Goal: Use online tool/utility: Use online tool/utility

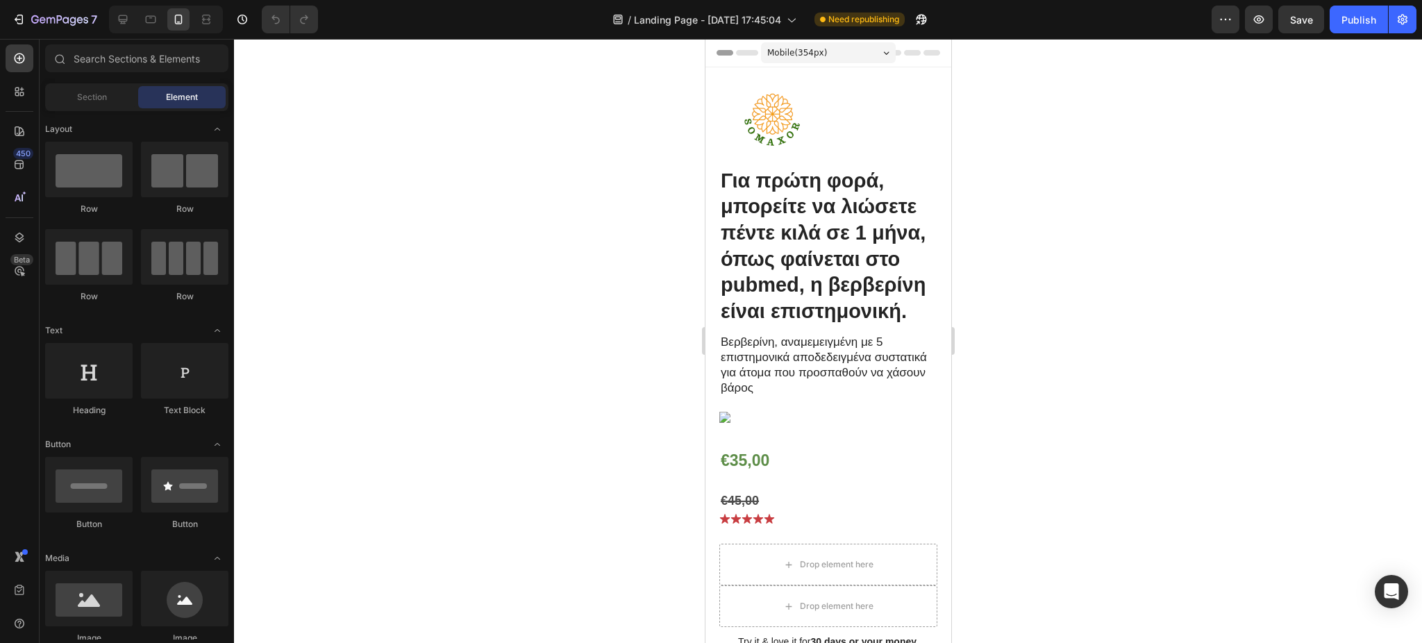
click at [1415, 122] on div at bounding box center [828, 341] width 1188 height 604
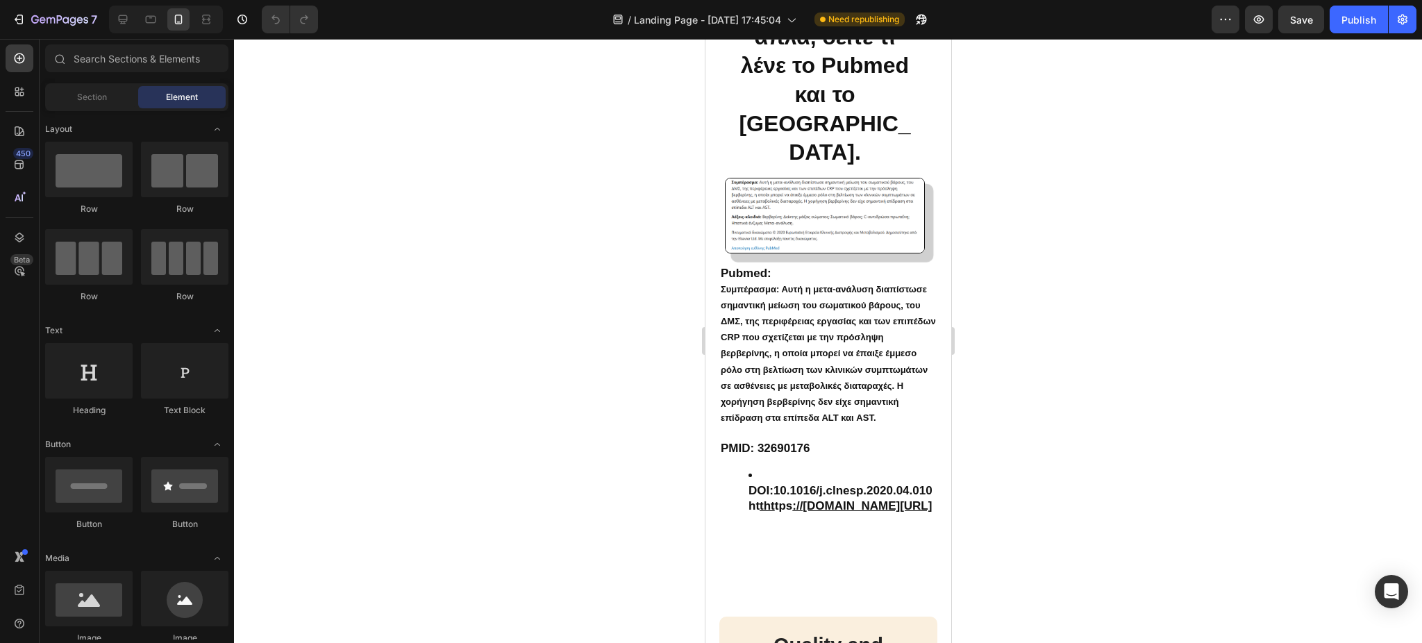
scroll to position [2989, 0]
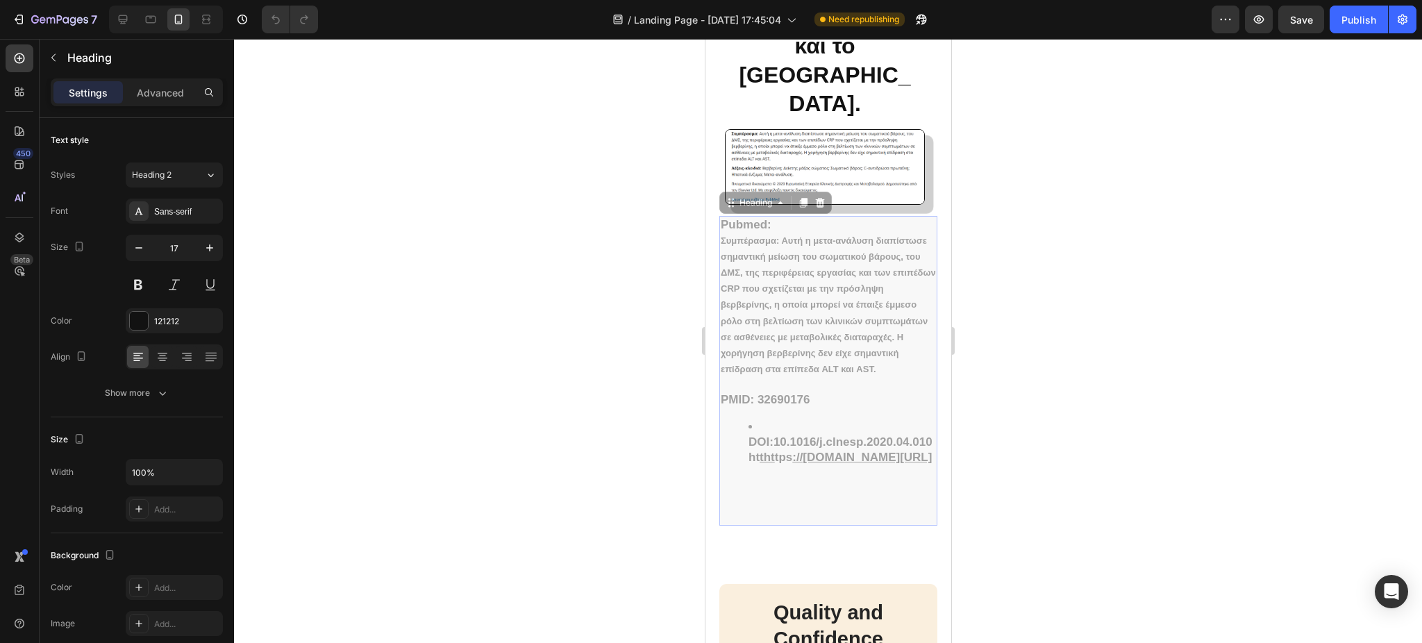
drag, startPoint x: 897, startPoint y: 459, endPoint x: 861, endPoint y: 463, distance: 35.7
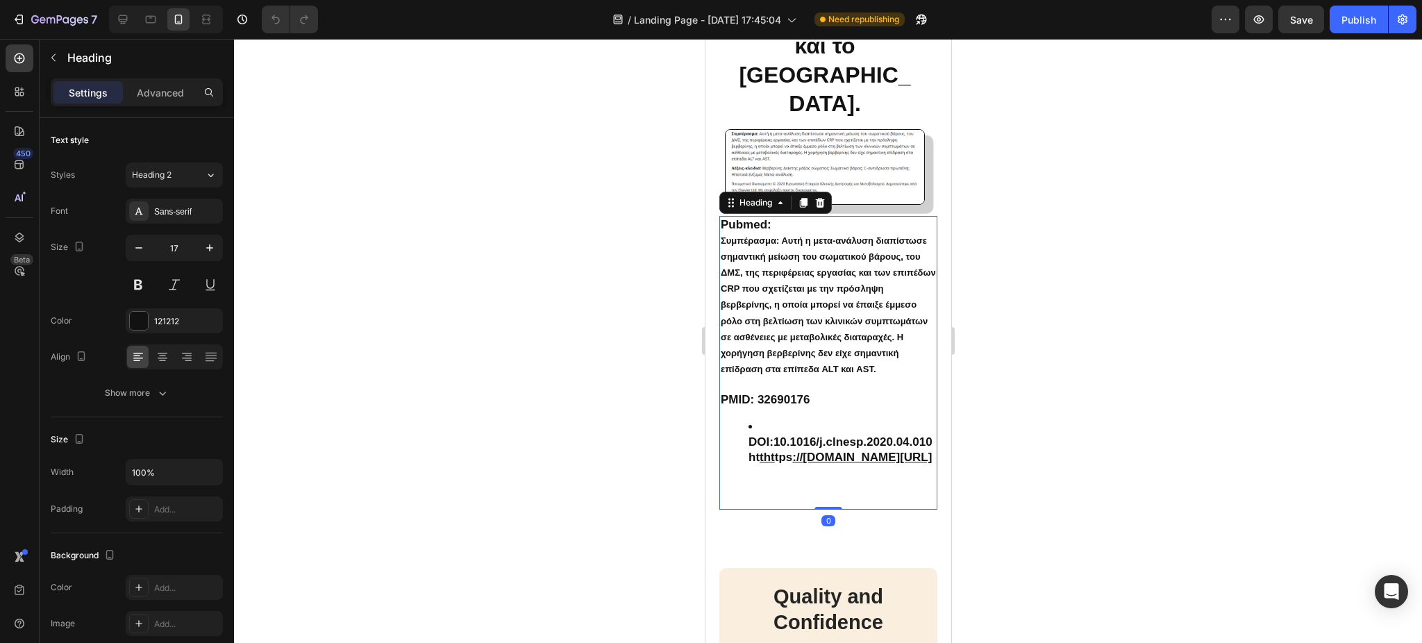
click at [858, 454] on u "://[DOMAIN_NAME][URL]" at bounding box center [862, 457] width 140 height 13
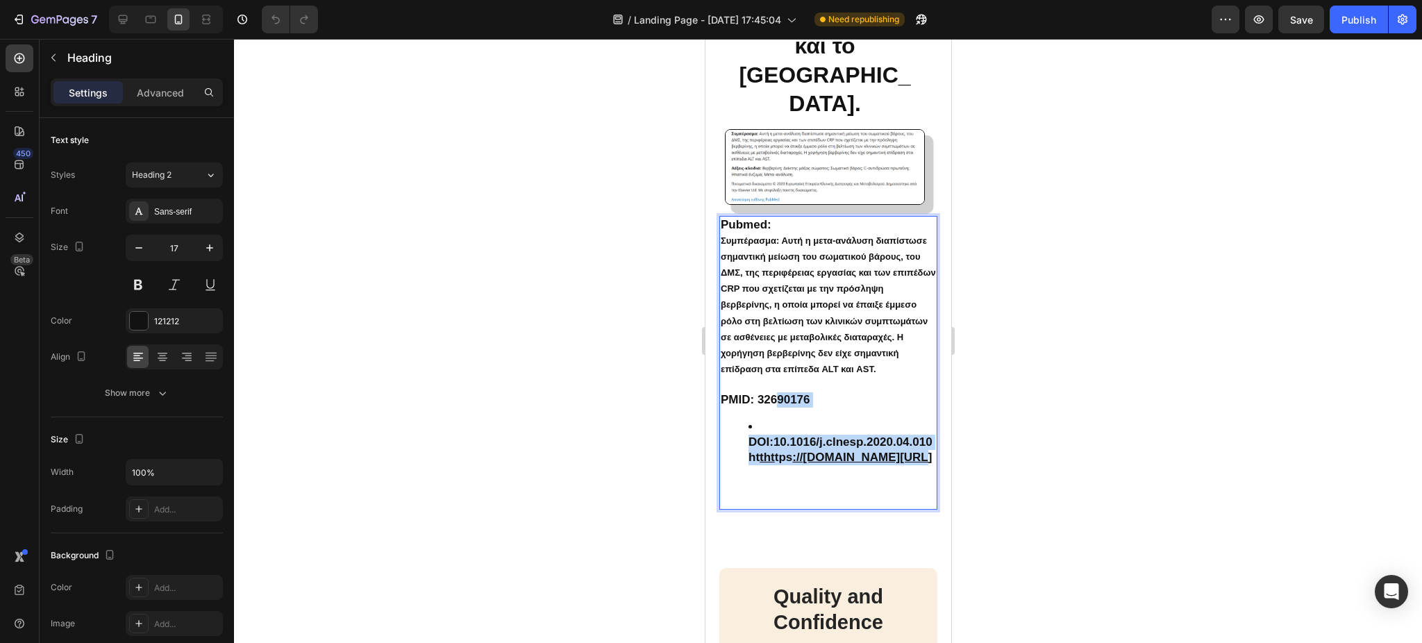
drag, startPoint x: 883, startPoint y: 459, endPoint x: 758, endPoint y: 401, distance: 138.6
click at [758, 401] on h2 "Pubmed: Συμπέρασμα: Αυτή η μετα-ανάλυση διαπίστωσε σημαντική μείωση του σωματικ…" at bounding box center [828, 363] width 218 height 294
click at [578, 444] on div at bounding box center [828, 341] width 1188 height 604
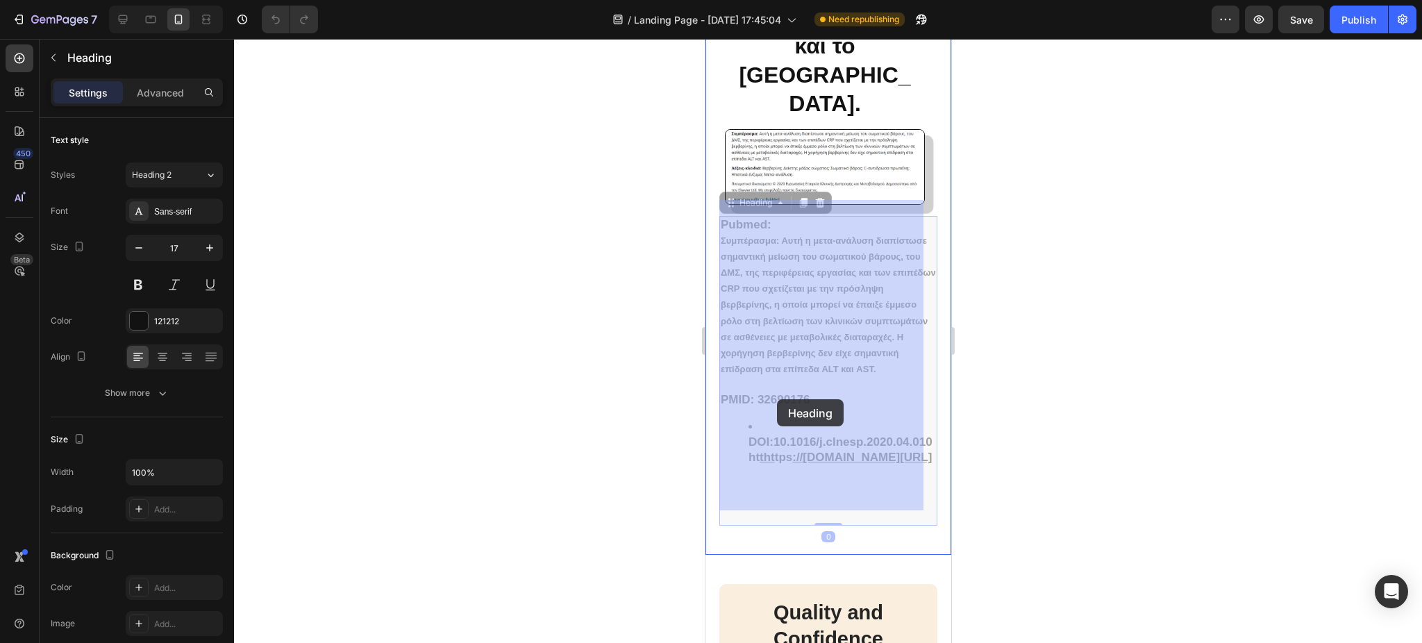
drag, startPoint x: 739, startPoint y: 398, endPoint x: 770, endPoint y: 400, distance: 31.3
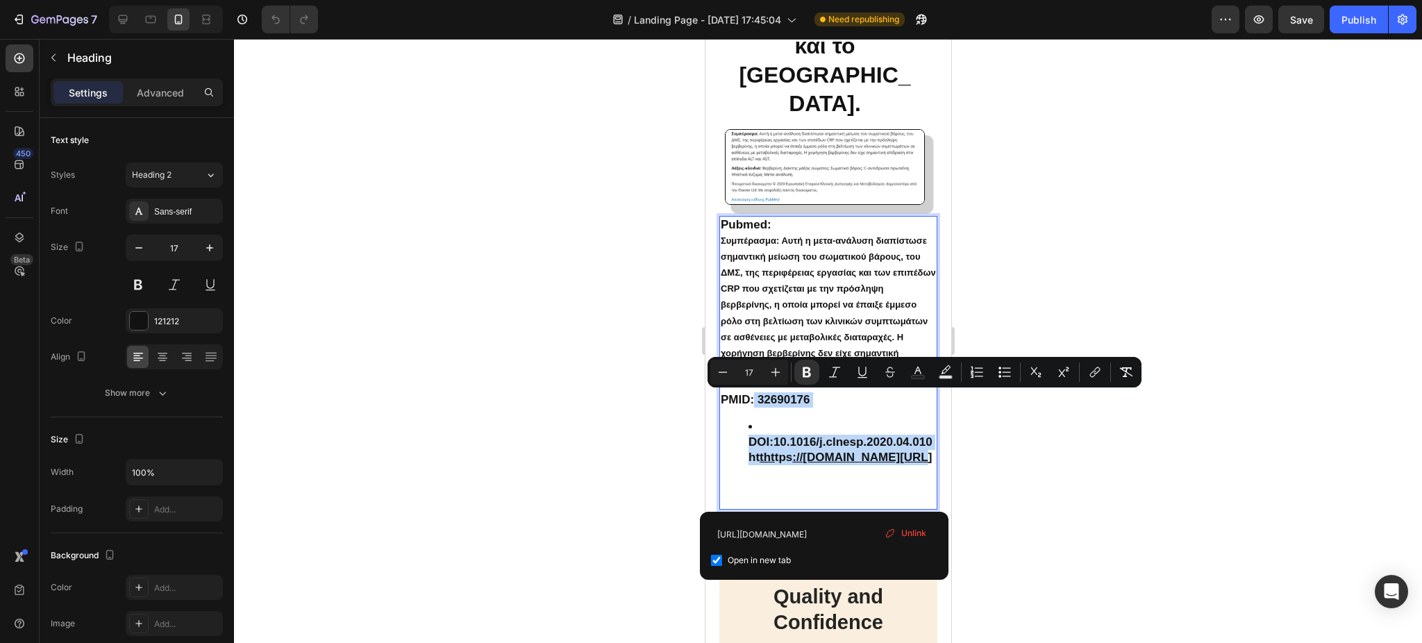
drag, startPoint x: 887, startPoint y: 457, endPoint x: 735, endPoint y: 399, distance: 162.9
click at [809, 369] on icon "Editor contextual toolbar" at bounding box center [807, 372] width 8 height 10
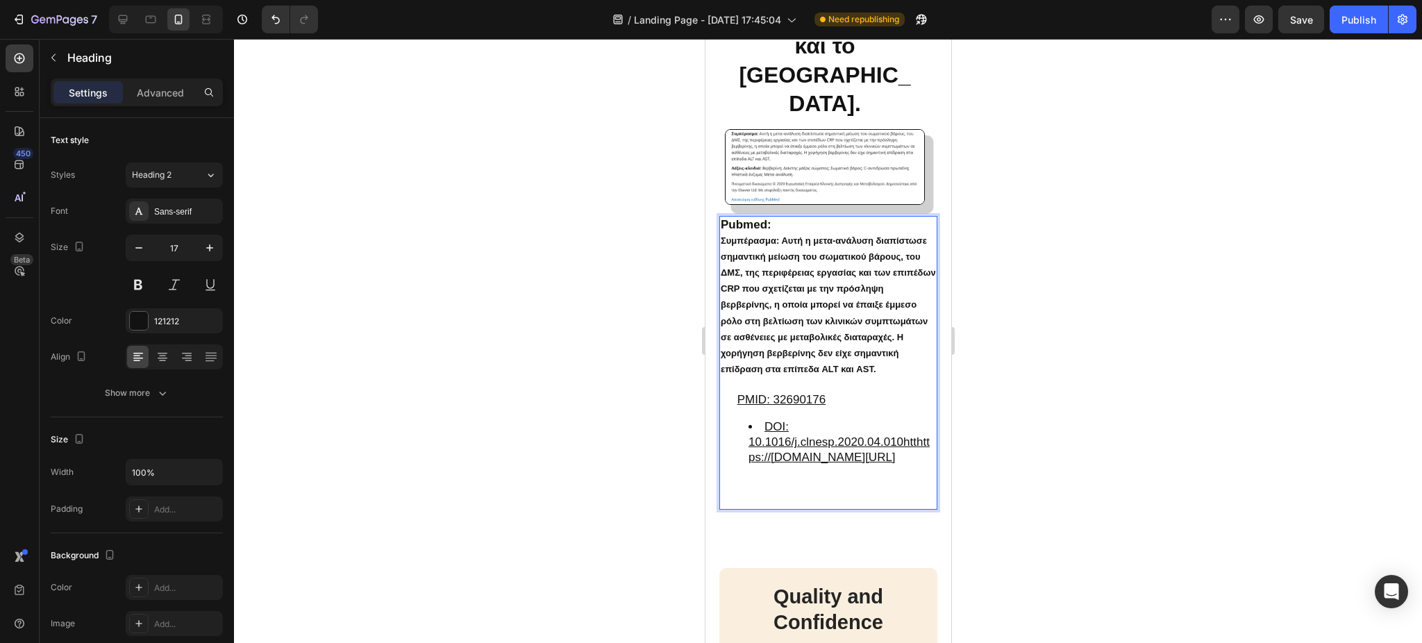
click at [874, 459] on li "DOI: 10.1016/j.clnesp.2020.04.010htthttps://[DOMAIN_NAME][URL]" at bounding box center [841, 442] width 187 height 46
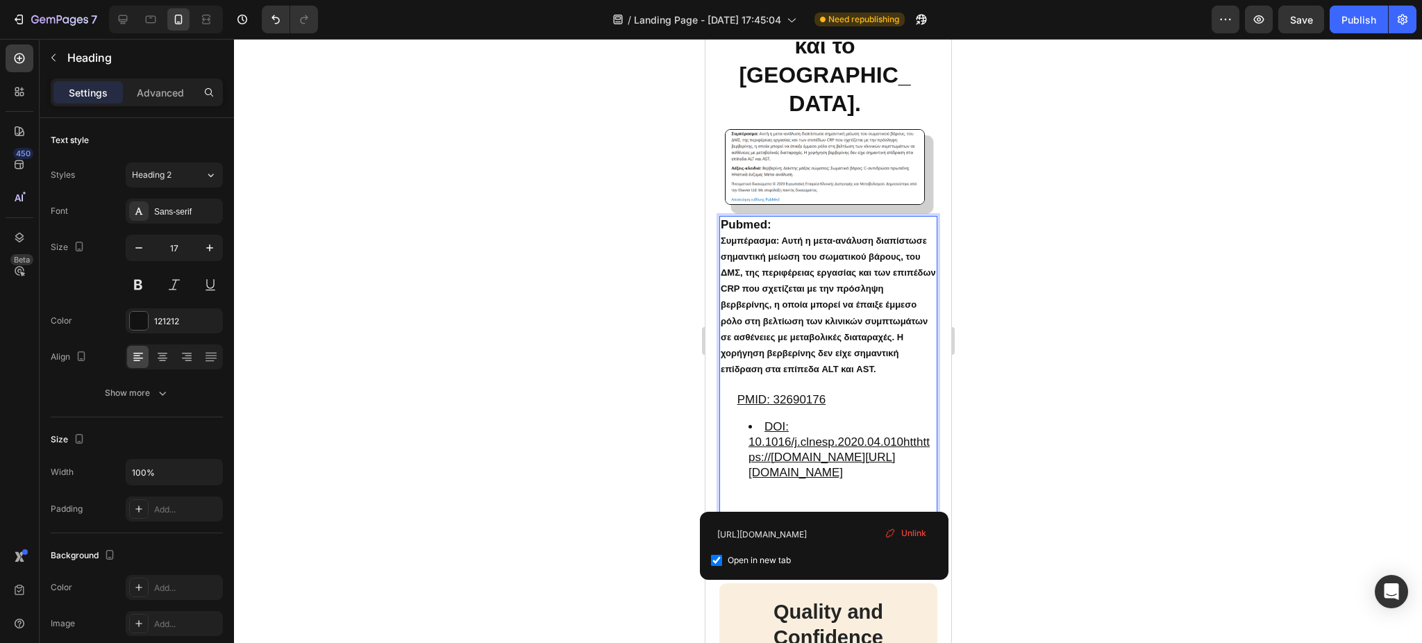
click at [874, 459] on li "DOI: 10.1016/j.clnesp.2020.04.010htthttps://[DOMAIN_NAME][URL][DOMAIN_NAME]" at bounding box center [841, 449] width 187 height 61
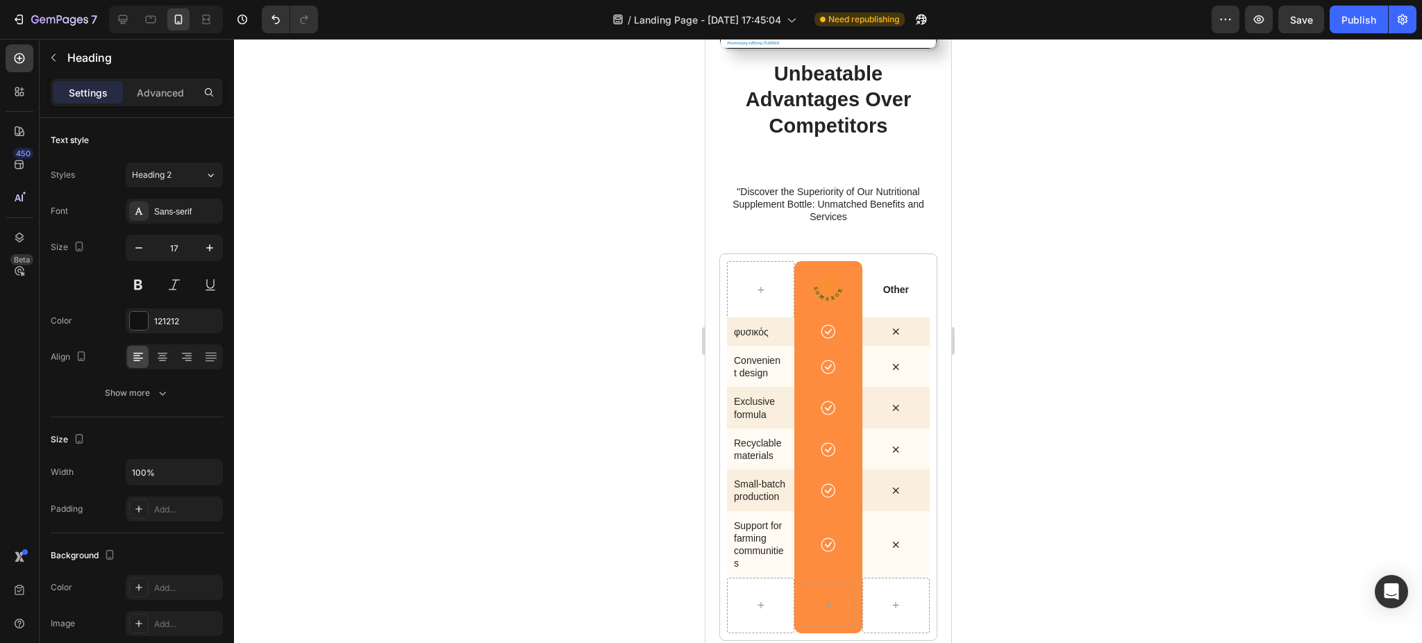
scroll to position [2192, 0]
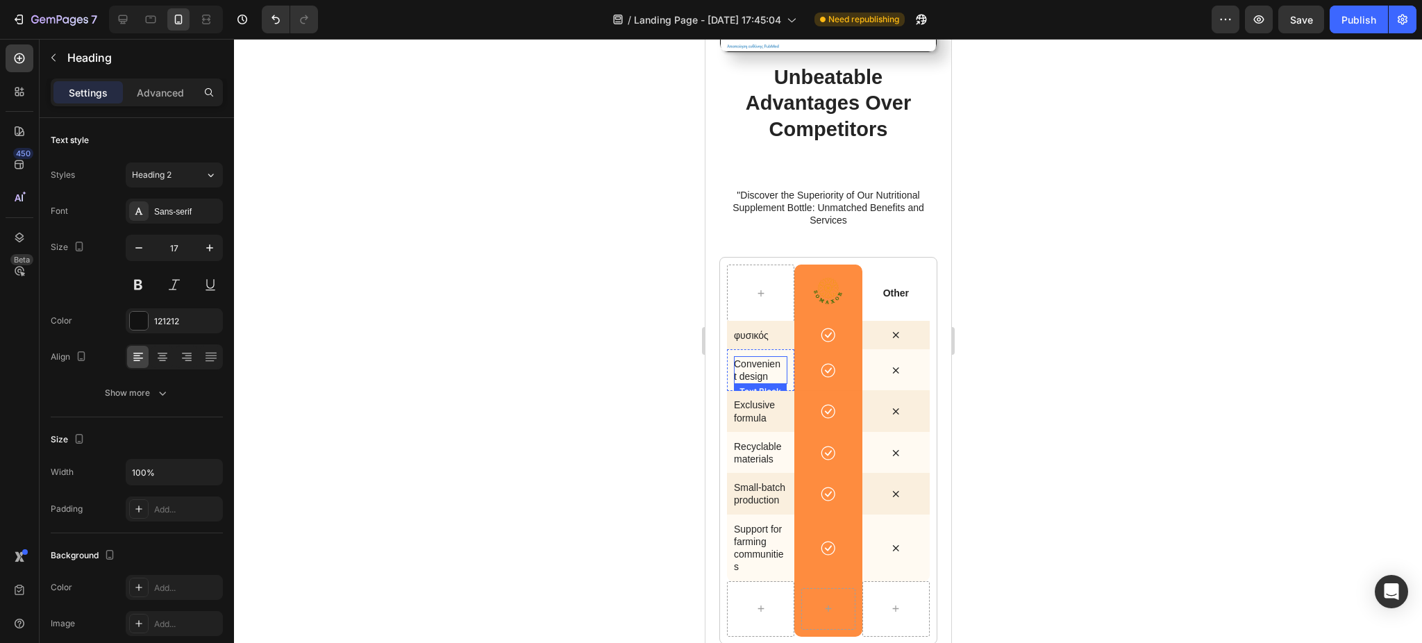
click at [750, 362] on p "Convenient design" at bounding box center [757, 370] width 48 height 25
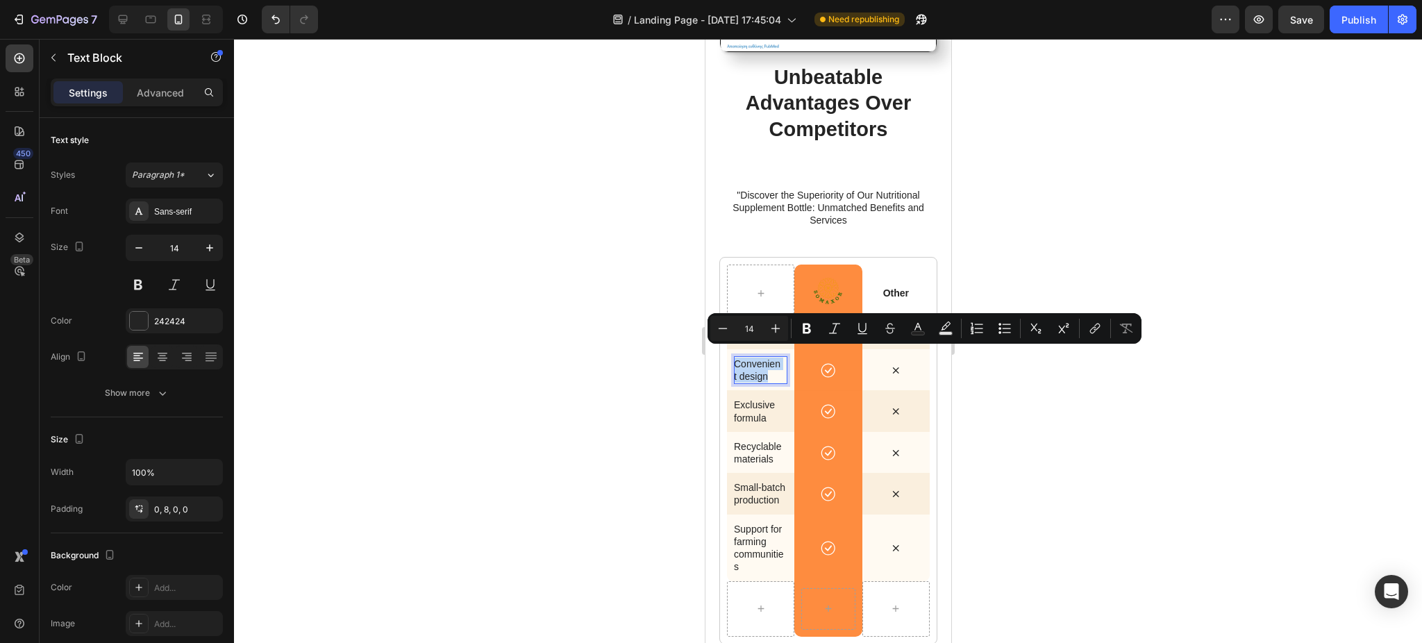
click at [750, 362] on p "Convenient design" at bounding box center [757, 370] width 48 height 25
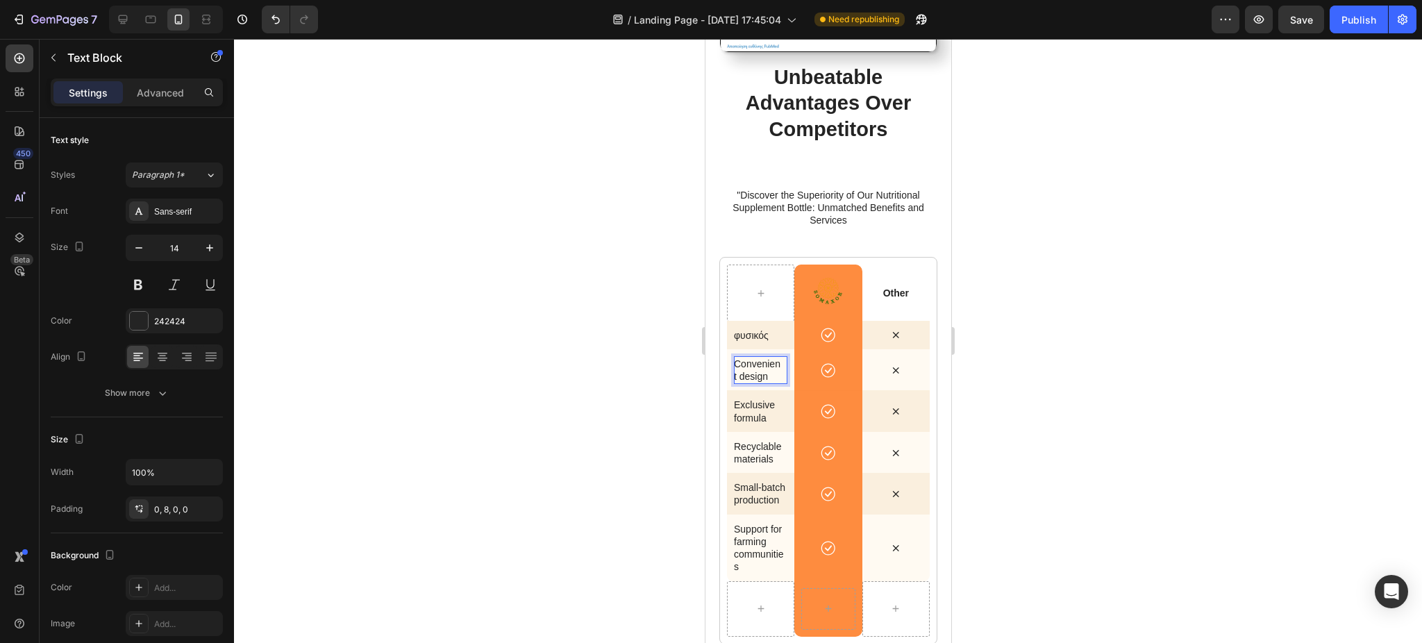
click at [747, 364] on p "Convenient design" at bounding box center [757, 370] width 48 height 25
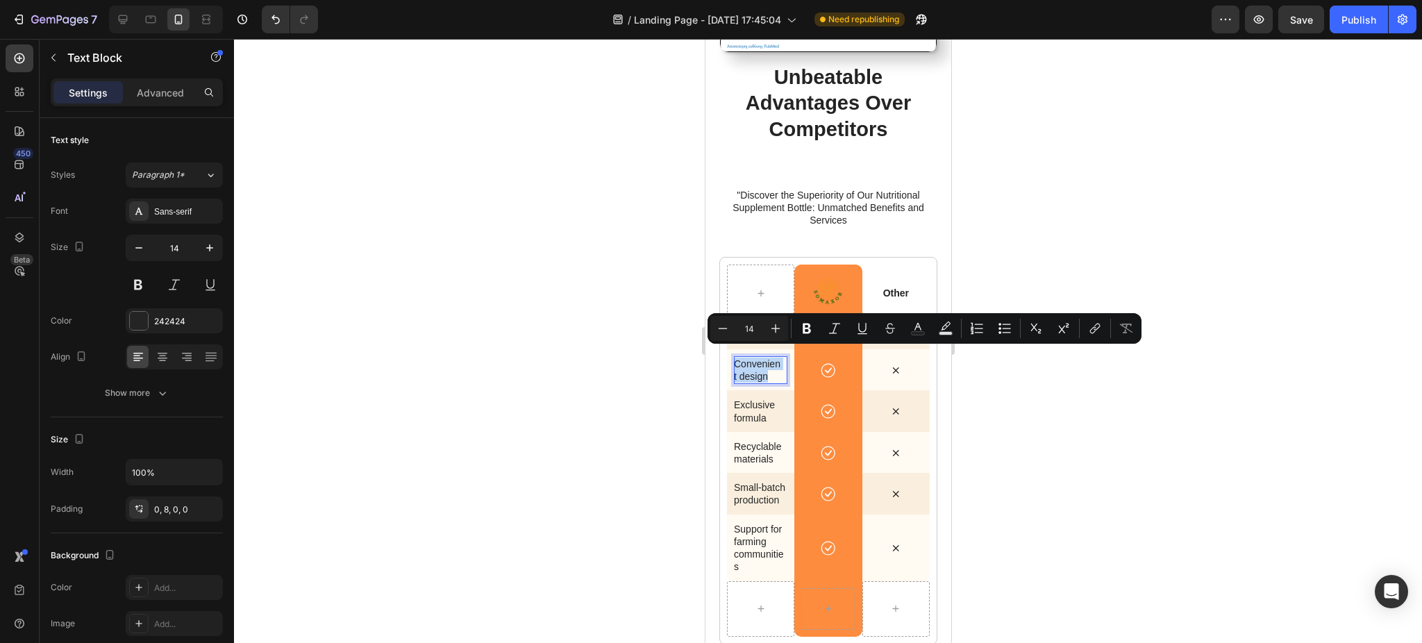
click at [747, 364] on p "Convenient design" at bounding box center [757, 370] width 48 height 25
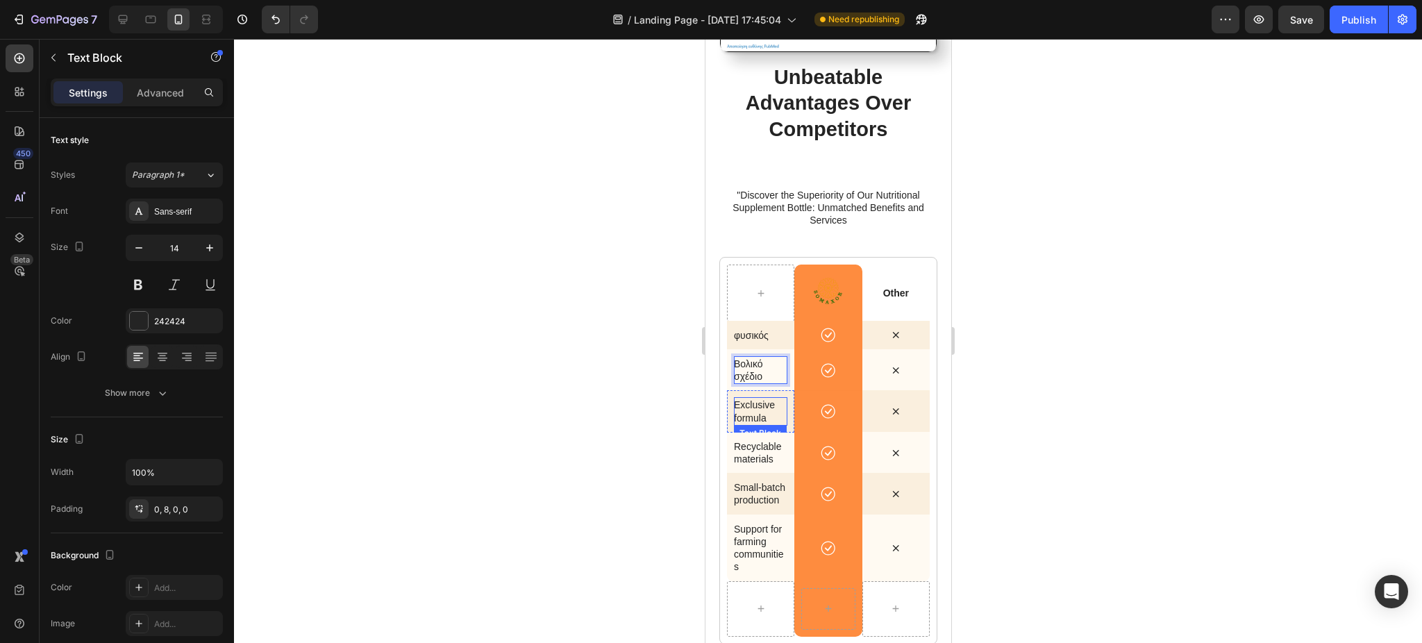
click at [757, 399] on p "Exclusive formula" at bounding box center [757, 411] width 48 height 25
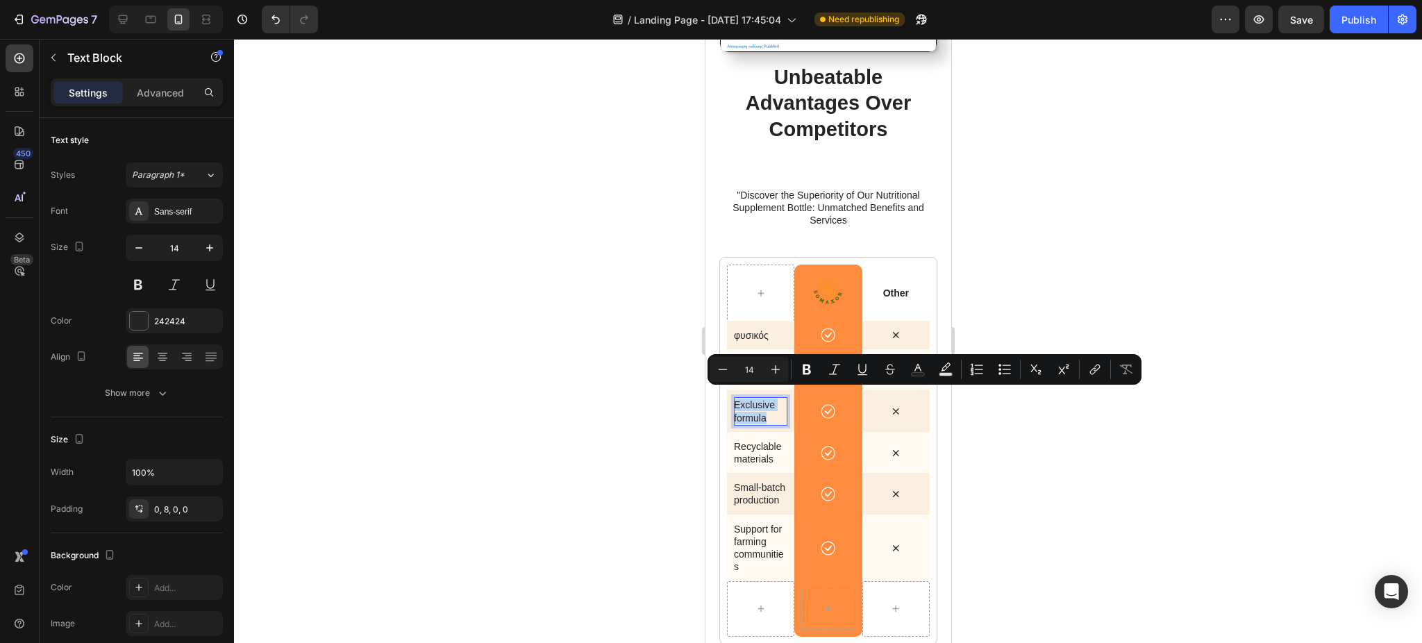
copy p "Exclusive formula"
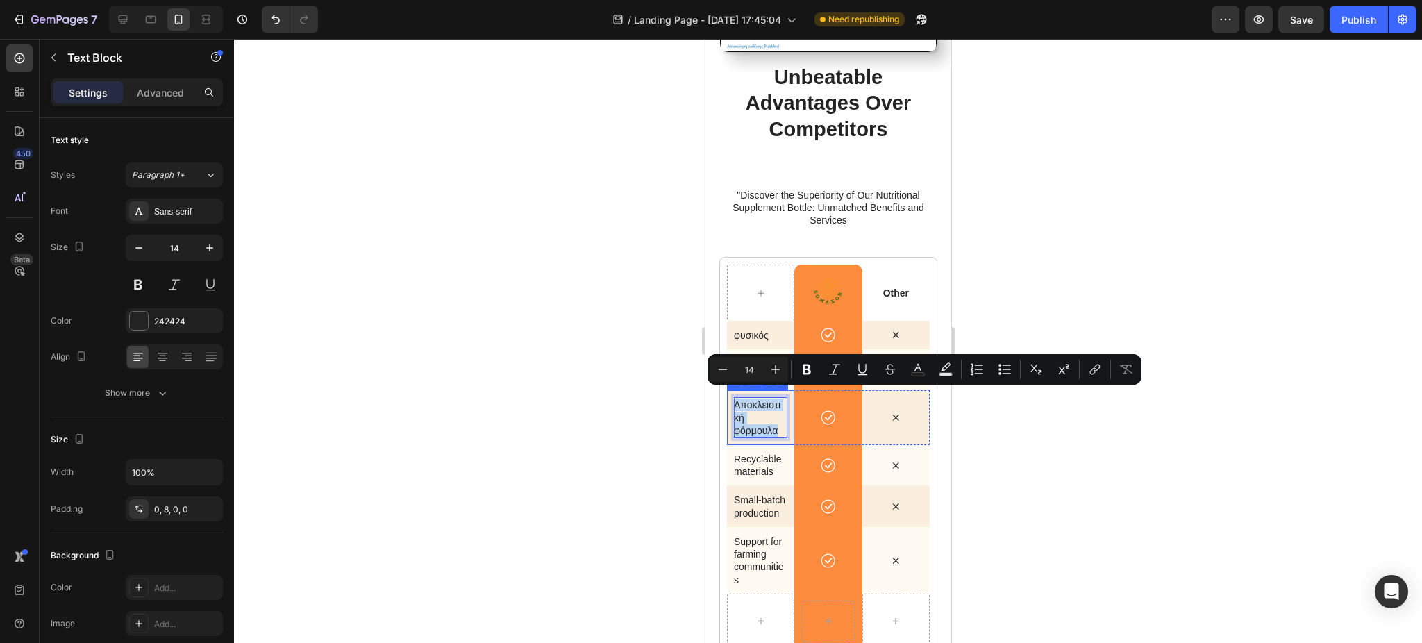
drag, startPoint x: 756, startPoint y: 433, endPoint x: 728, endPoint y: 393, distance: 48.5
click at [728, 393] on div "Αποκλειστική φόρμουλα Text Block 0" at bounding box center [759, 417] width 67 height 55
click at [724, 367] on icon "Editor contextual toolbar" at bounding box center [723, 369] width 14 height 14
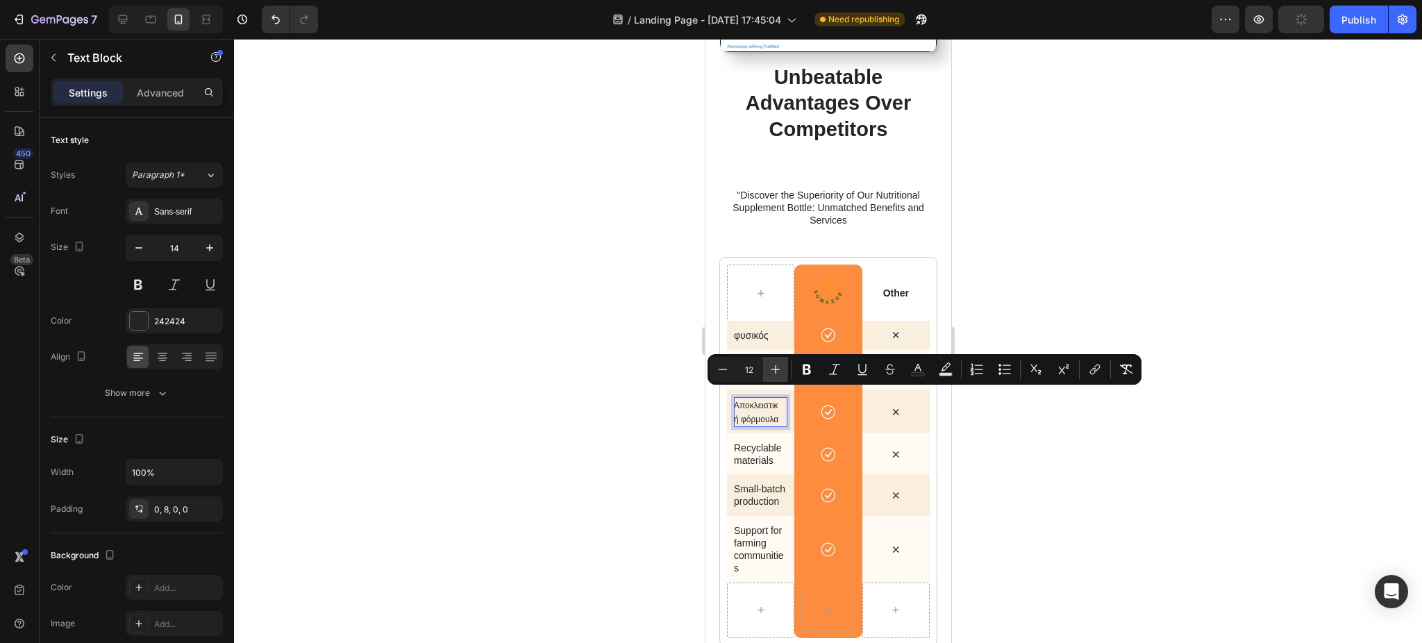
click at [775, 368] on icon "Editor contextual toolbar" at bounding box center [776, 369] width 9 height 9
type input "13"
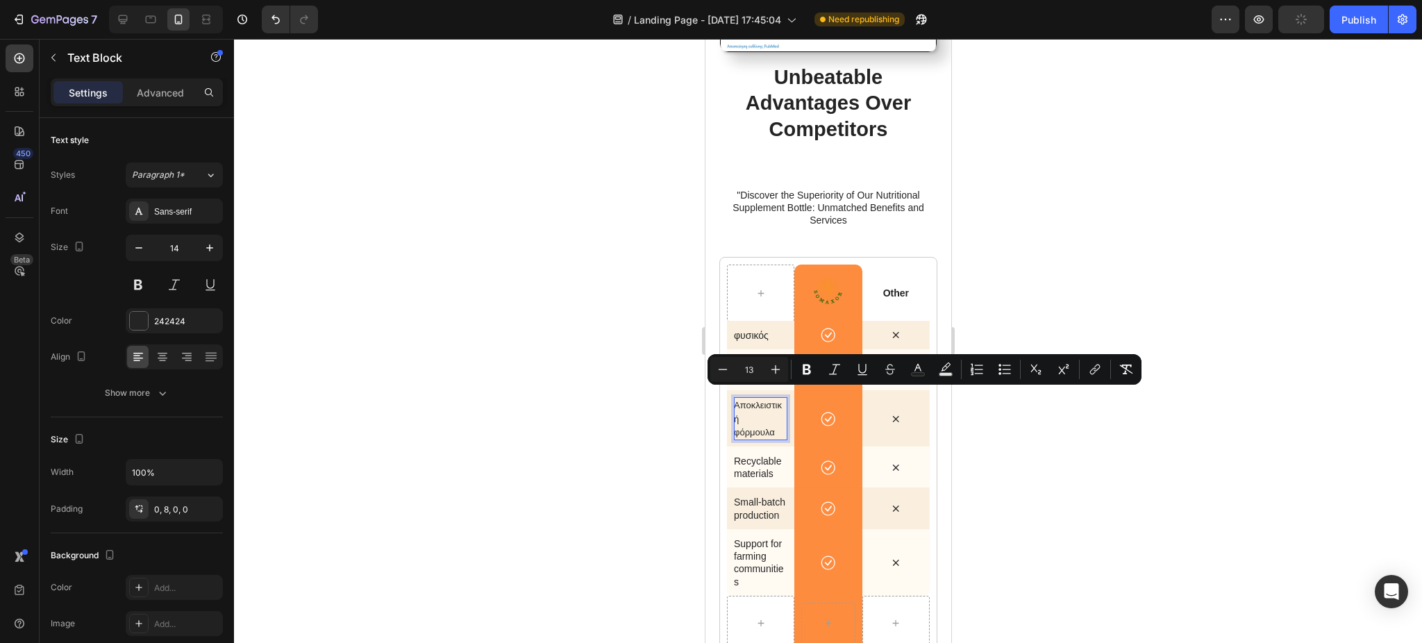
click at [606, 449] on div at bounding box center [828, 341] width 1188 height 604
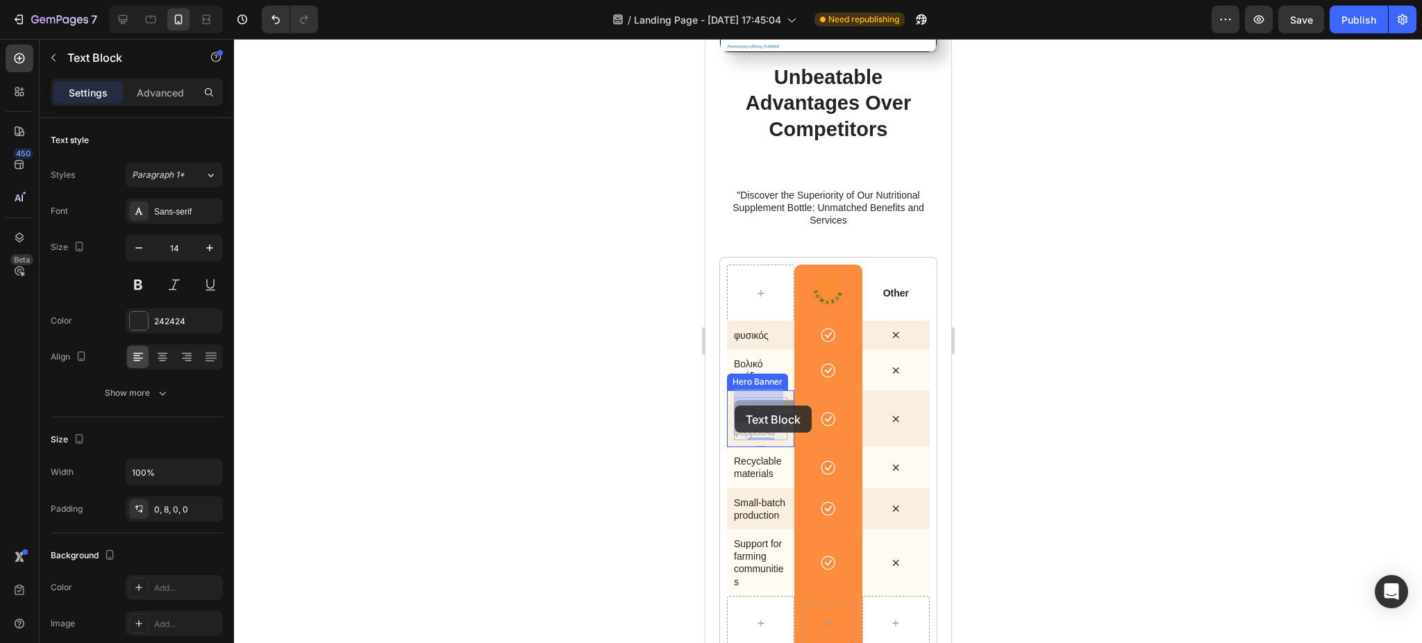
drag, startPoint x: 747, startPoint y: 414, endPoint x: 734, endPoint y: 406, distance: 15.0
click at [569, 337] on div at bounding box center [828, 341] width 1188 height 604
click at [748, 409] on p "Αποκλειστική φόρμουλα" at bounding box center [757, 419] width 48 height 40
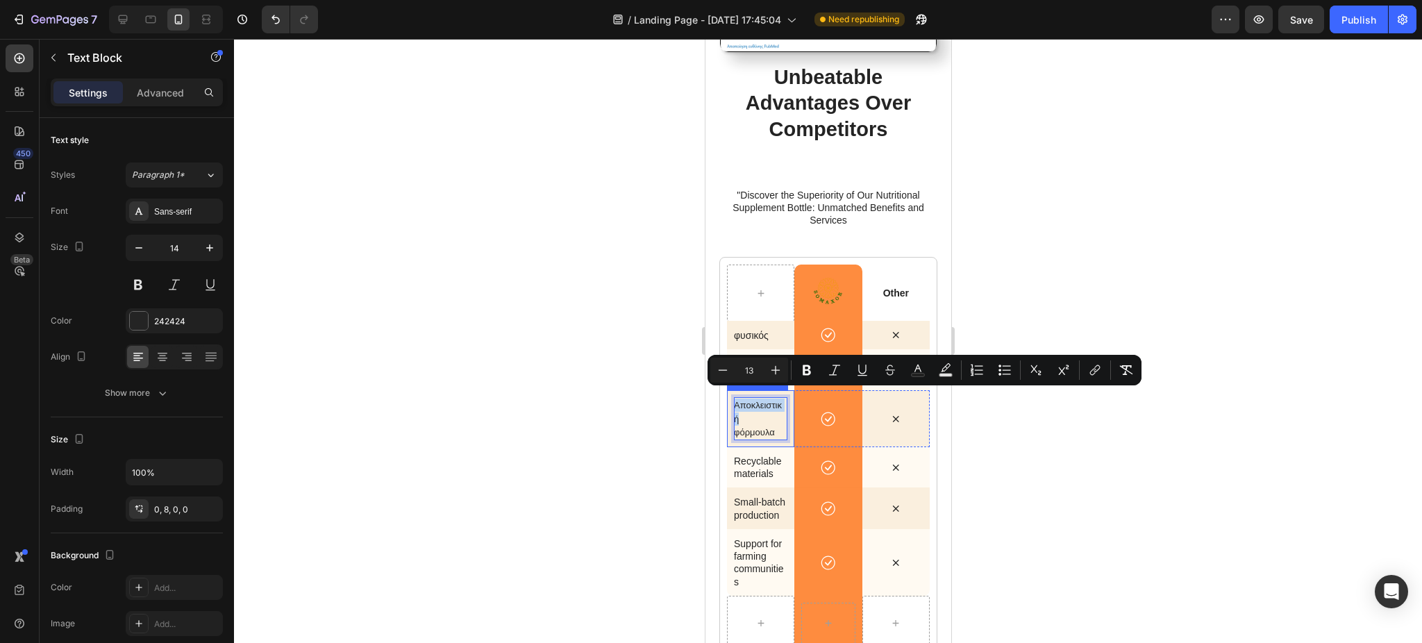
drag, startPoint x: 748, startPoint y: 409, endPoint x: 728, endPoint y: 397, distance: 22.7
click at [728, 397] on div "Αποκλειστική φόρμουλα Text Block 0" at bounding box center [759, 418] width 67 height 57
click at [717, 367] on icon "Editor contextual toolbar" at bounding box center [723, 370] width 14 height 14
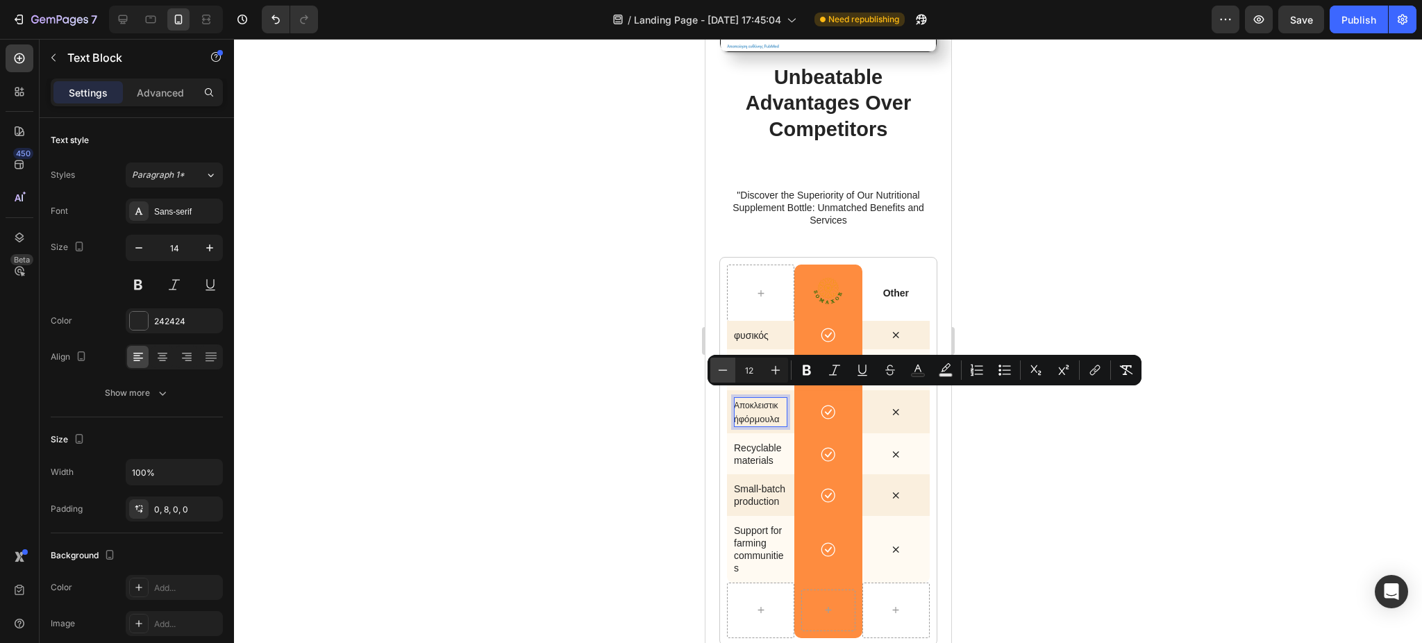
click at [717, 367] on icon "Editor contextual toolbar" at bounding box center [723, 370] width 14 height 14
type input "13"
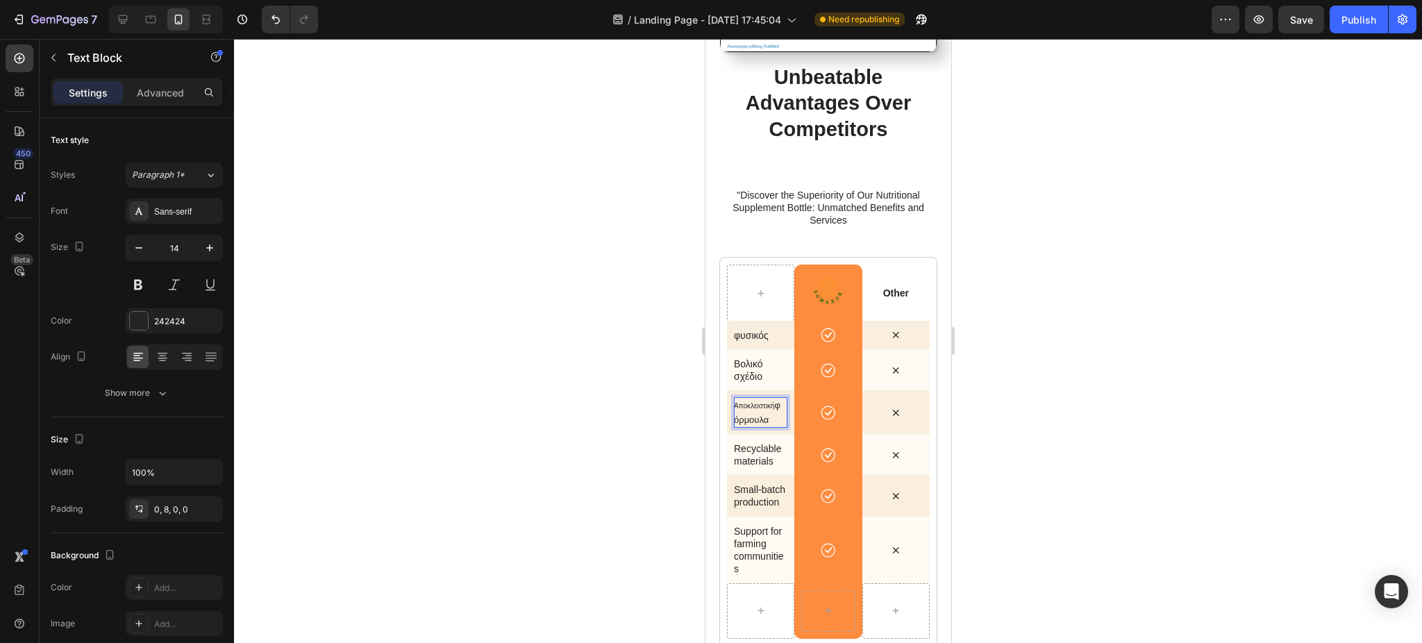
click at [768, 411] on span "φόρμουλα" at bounding box center [756, 412] width 47 height 24
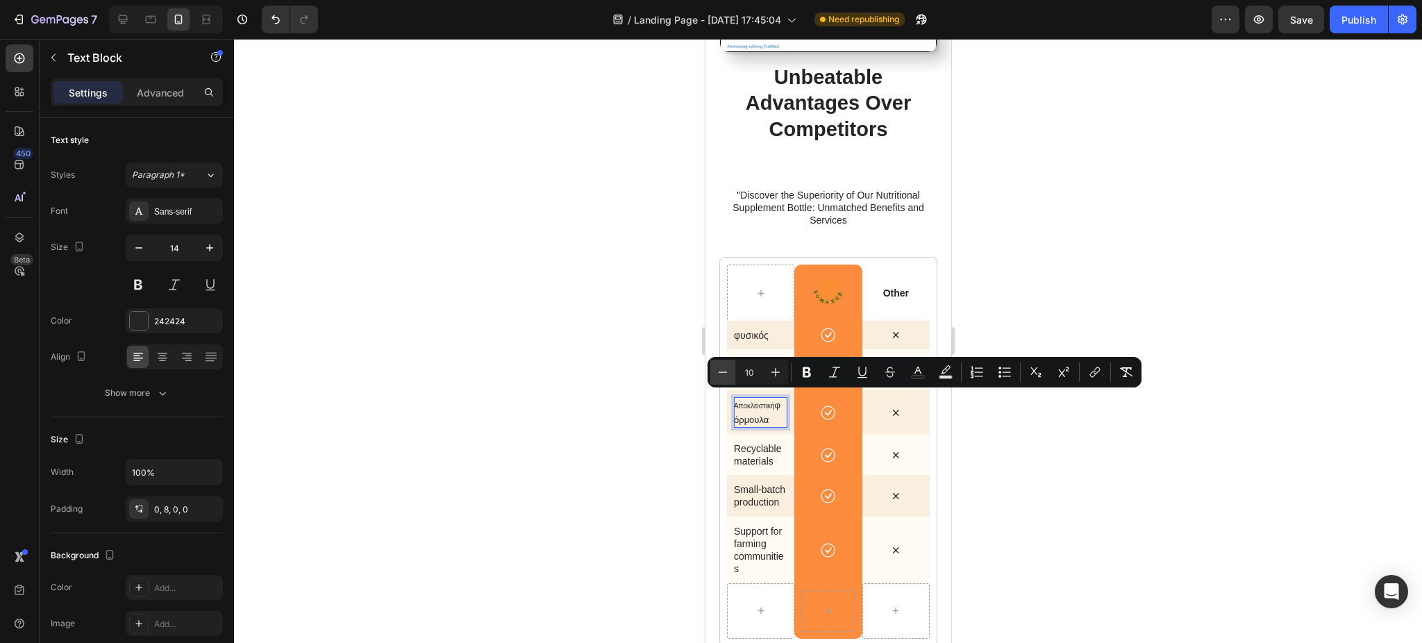
click at [725, 377] on icon "Editor contextual toolbar" at bounding box center [723, 372] width 14 height 14
click at [775, 374] on icon "Editor contextual toolbar" at bounding box center [776, 372] width 9 height 9
click at [725, 372] on icon "Editor contextual toolbar" at bounding box center [723, 372] width 9 height 1
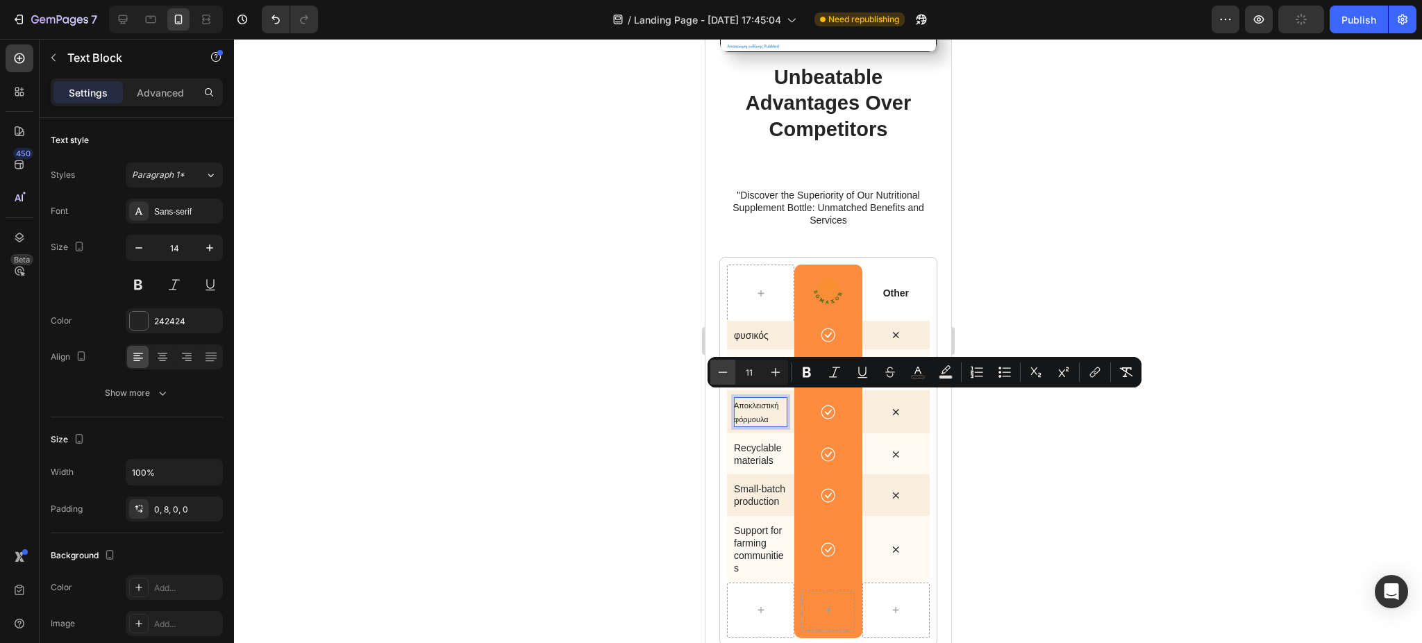
click at [725, 372] on icon "Editor contextual toolbar" at bounding box center [723, 372] width 9 height 1
type input "10"
click at [673, 406] on div at bounding box center [828, 341] width 1188 height 604
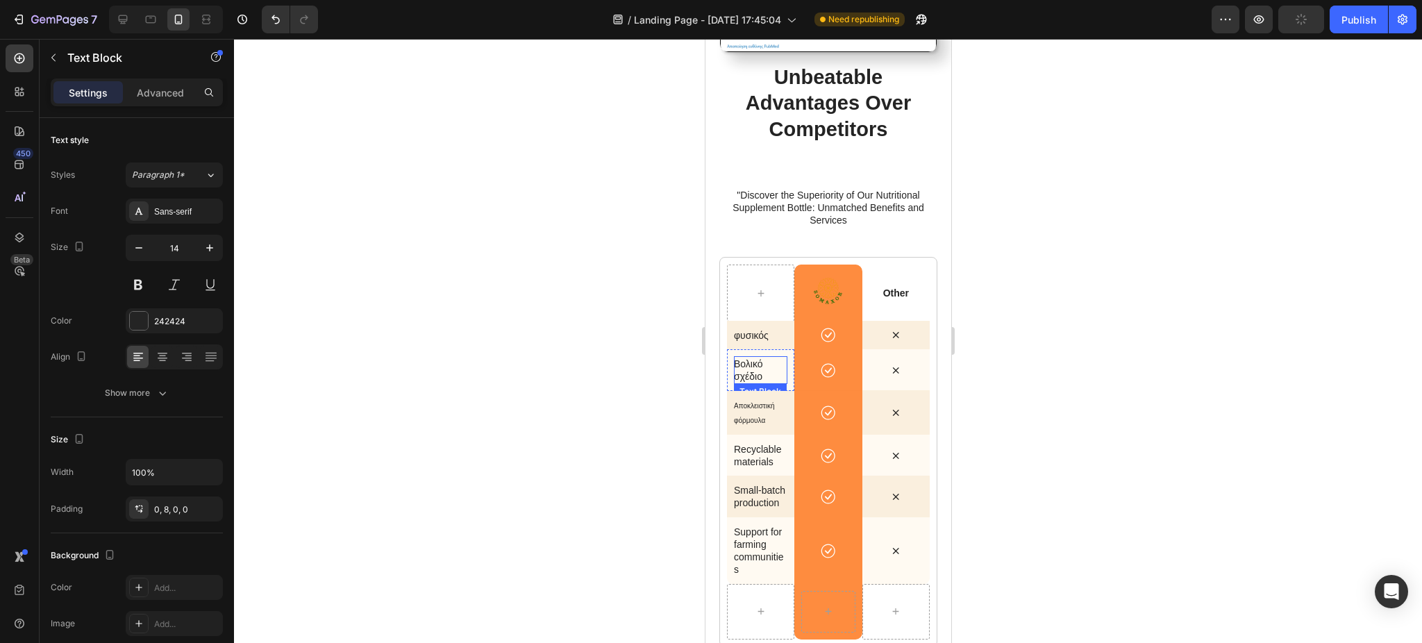
click at [759, 362] on p "Βολικό σχέδιο" at bounding box center [757, 370] width 48 height 25
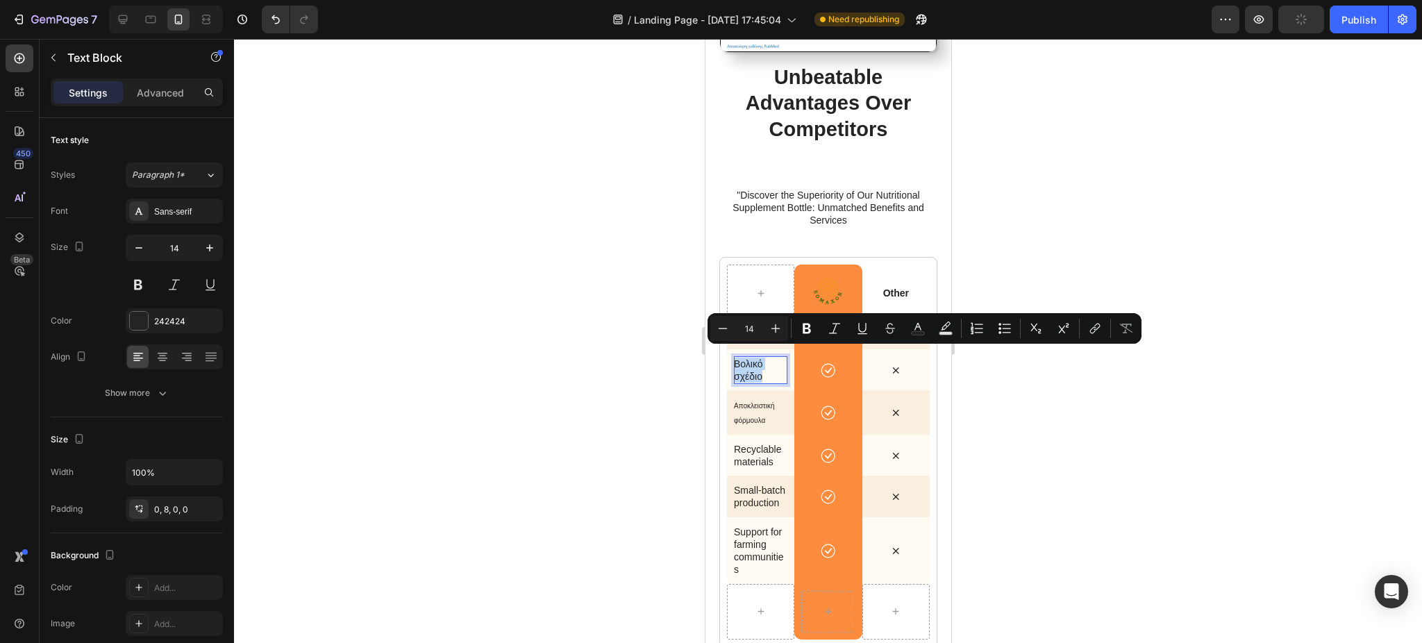
click at [759, 362] on p "Βολικό σχέδιο" at bounding box center [757, 370] width 48 height 25
click at [725, 332] on icon "Editor contextual toolbar" at bounding box center [723, 329] width 14 height 14
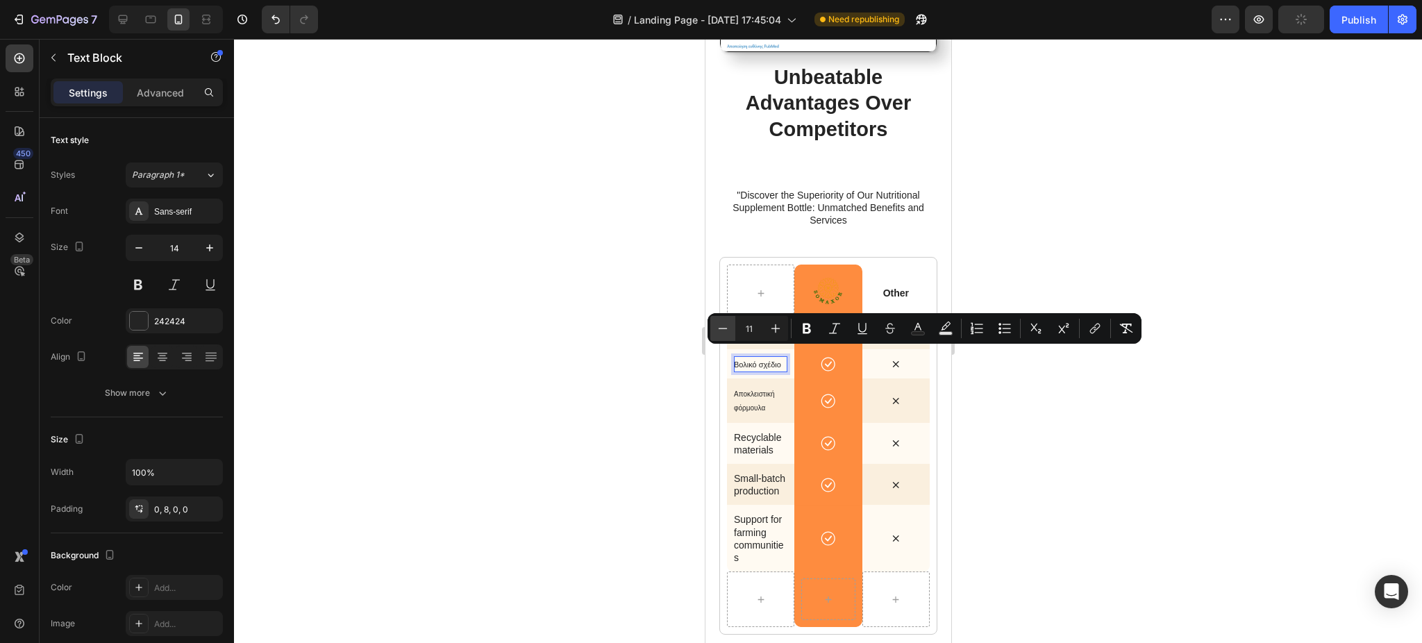
click at [725, 332] on icon "Editor contextual toolbar" at bounding box center [723, 329] width 14 height 14
type input "10"
click at [669, 383] on div at bounding box center [828, 341] width 1188 height 604
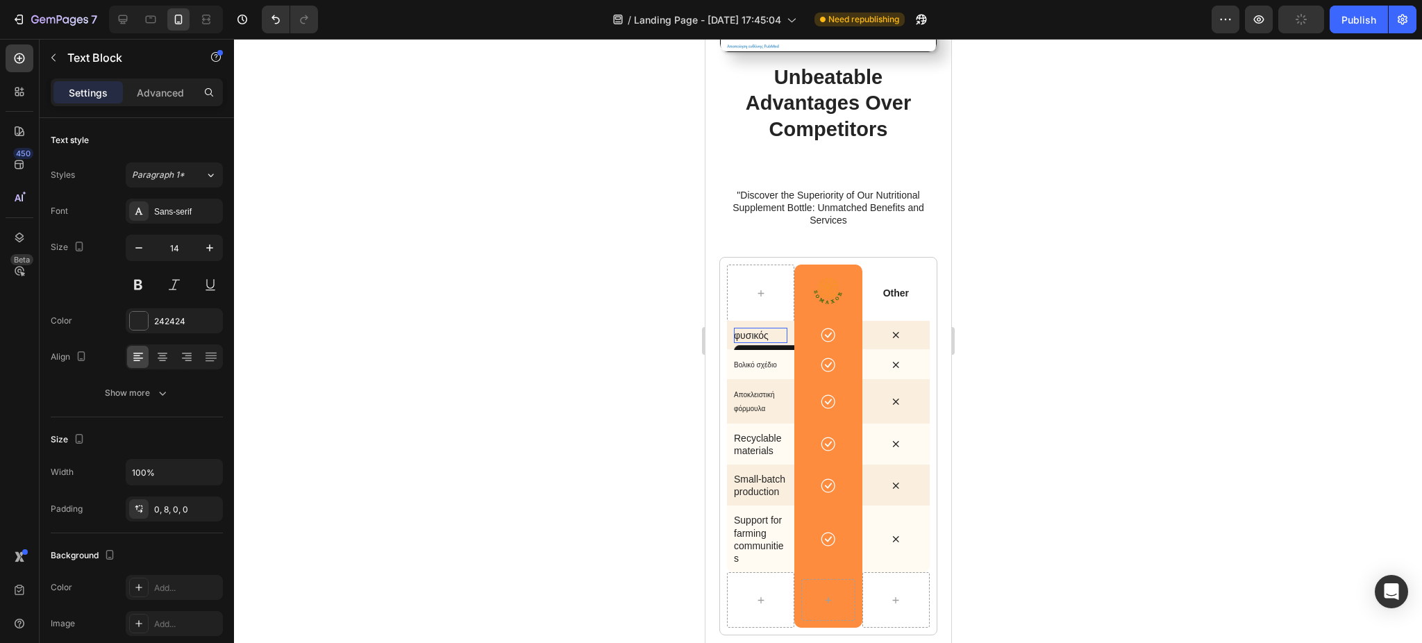
click at [759, 329] on p "φυσικός" at bounding box center [757, 335] width 48 height 12
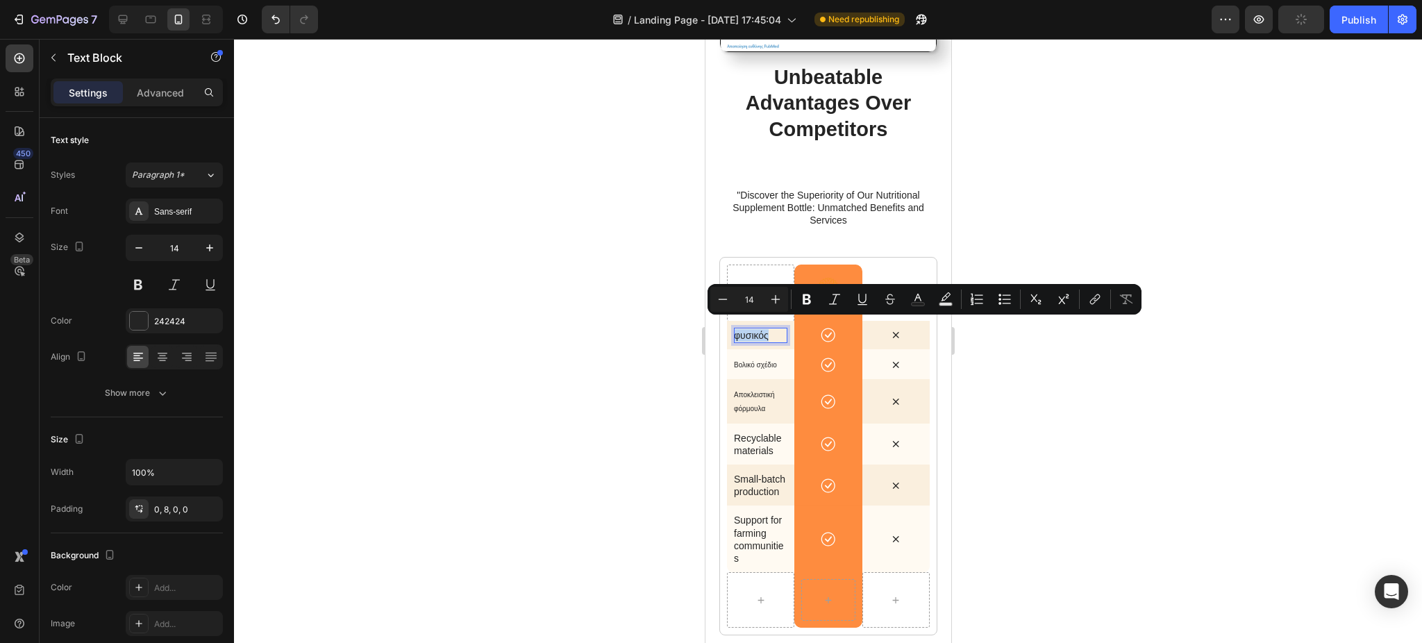
click at [759, 329] on p "φυσικός" at bounding box center [757, 335] width 48 height 12
click at [724, 298] on icon "Editor contextual toolbar" at bounding box center [723, 299] width 14 height 14
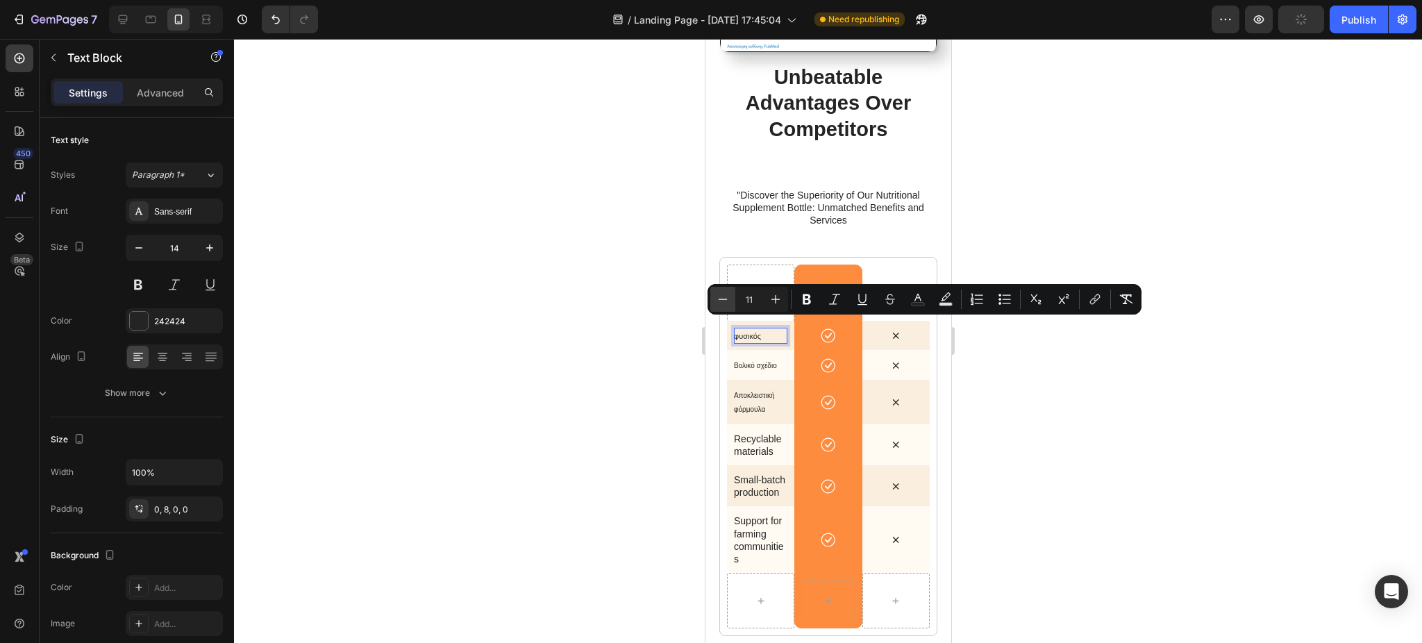
type input "10"
click at [640, 342] on div at bounding box center [828, 341] width 1188 height 604
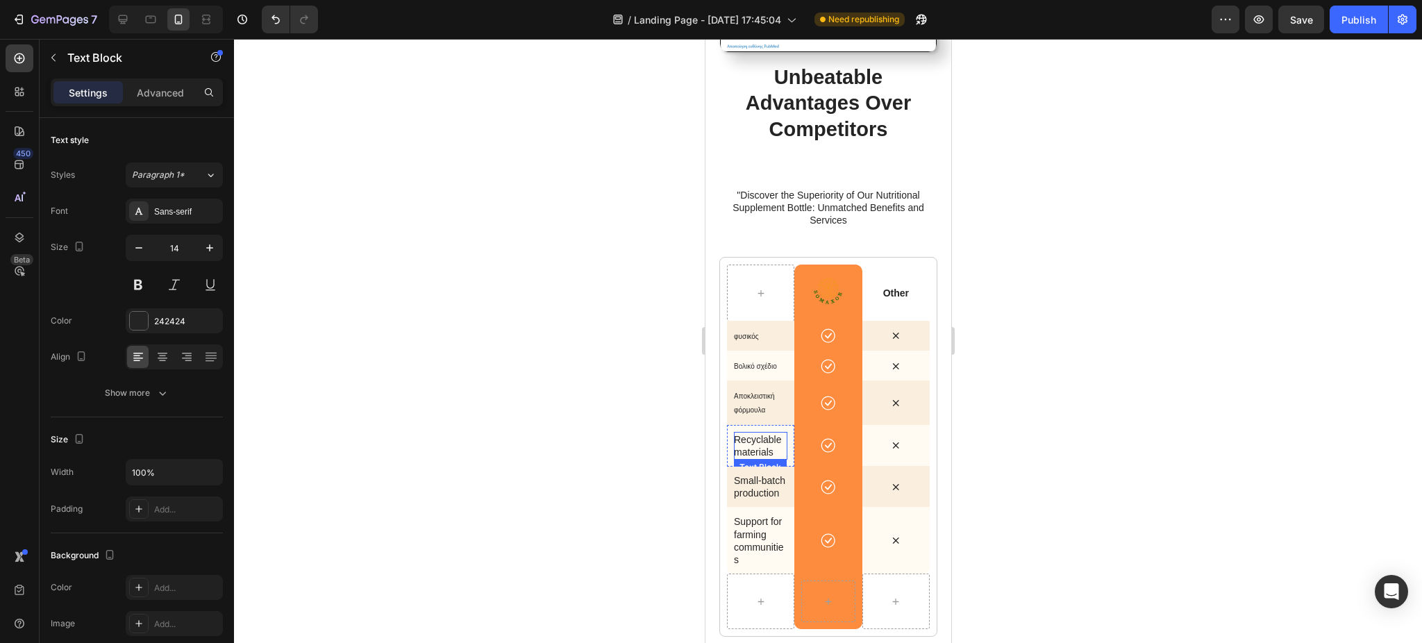
click at [765, 439] on p "Recyclable materials" at bounding box center [759, 445] width 53 height 25
click at [752, 329] on p "φυσικός" at bounding box center [757, 336] width 48 height 14
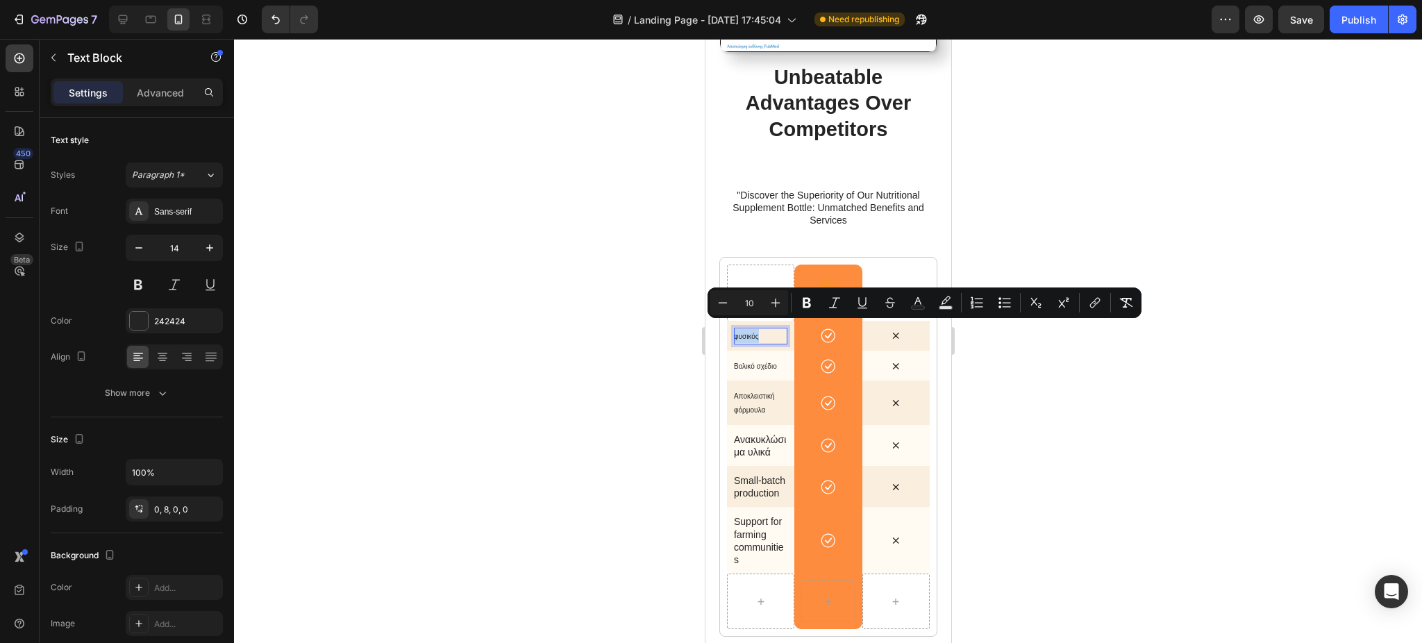
click at [752, 329] on p "φυσικός" at bounding box center [757, 336] width 48 height 14
click at [774, 299] on icon "Editor contextual toolbar" at bounding box center [776, 303] width 14 height 14
type input "13"
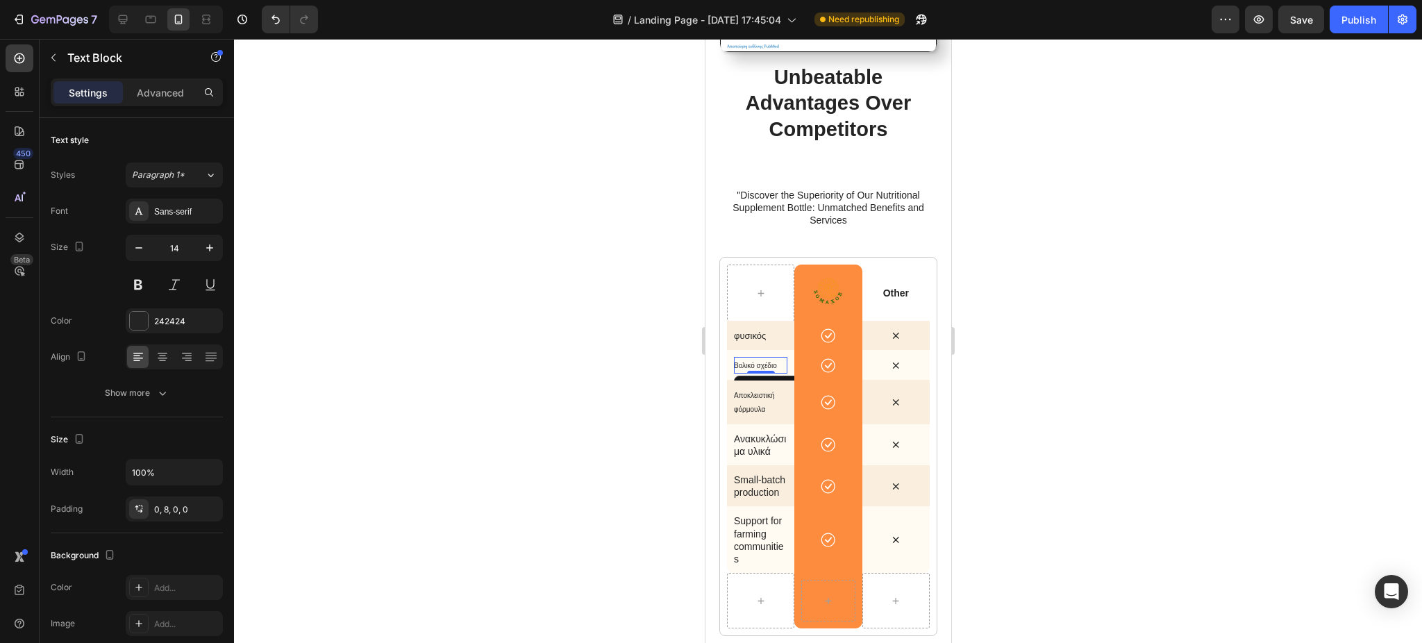
click at [761, 362] on span "Βολικό σχέδιο" at bounding box center [754, 366] width 43 height 8
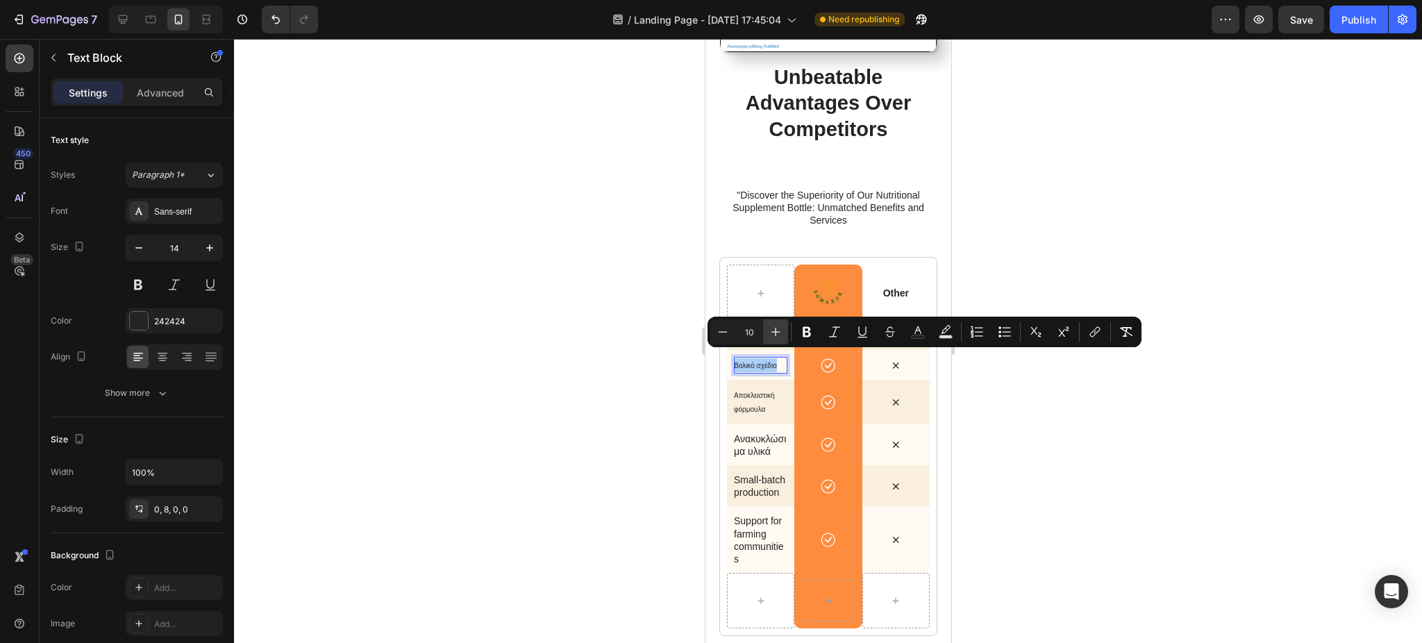
click at [771, 336] on icon "Editor contextual toolbar" at bounding box center [776, 332] width 14 height 14
type input "12"
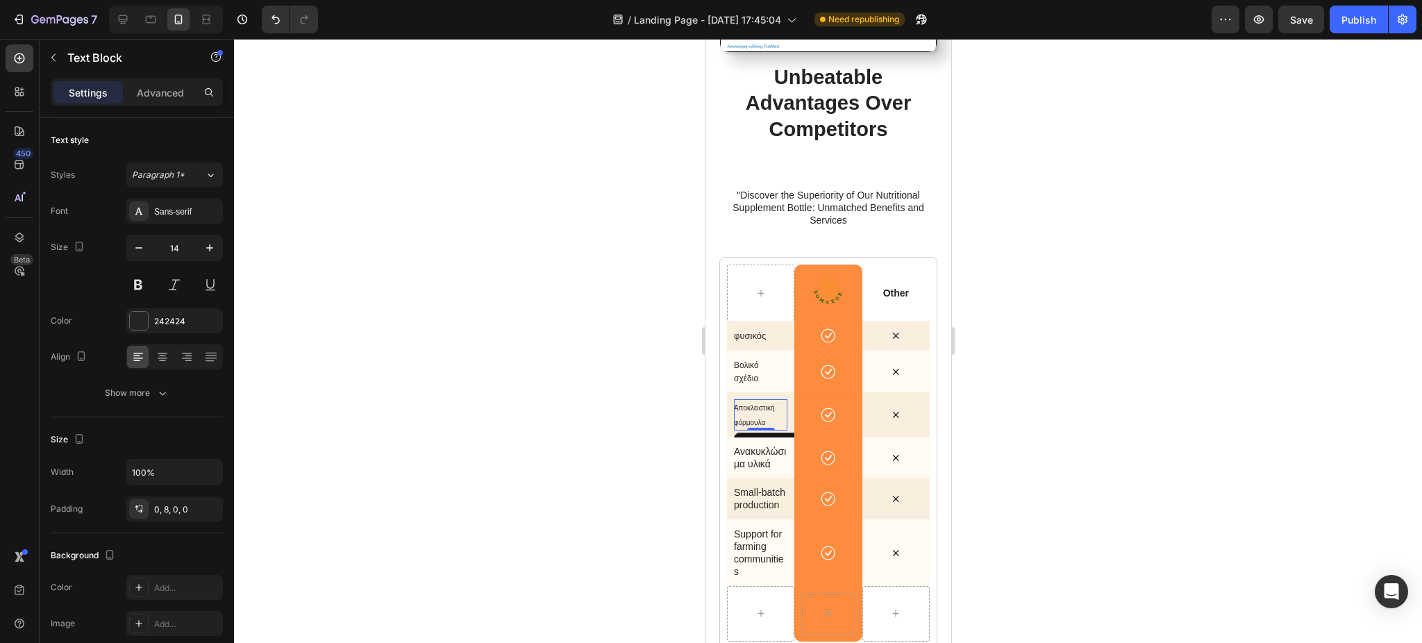
click at [762, 404] on p "Αποκλειστική φόρμουλα" at bounding box center [757, 415] width 48 height 28
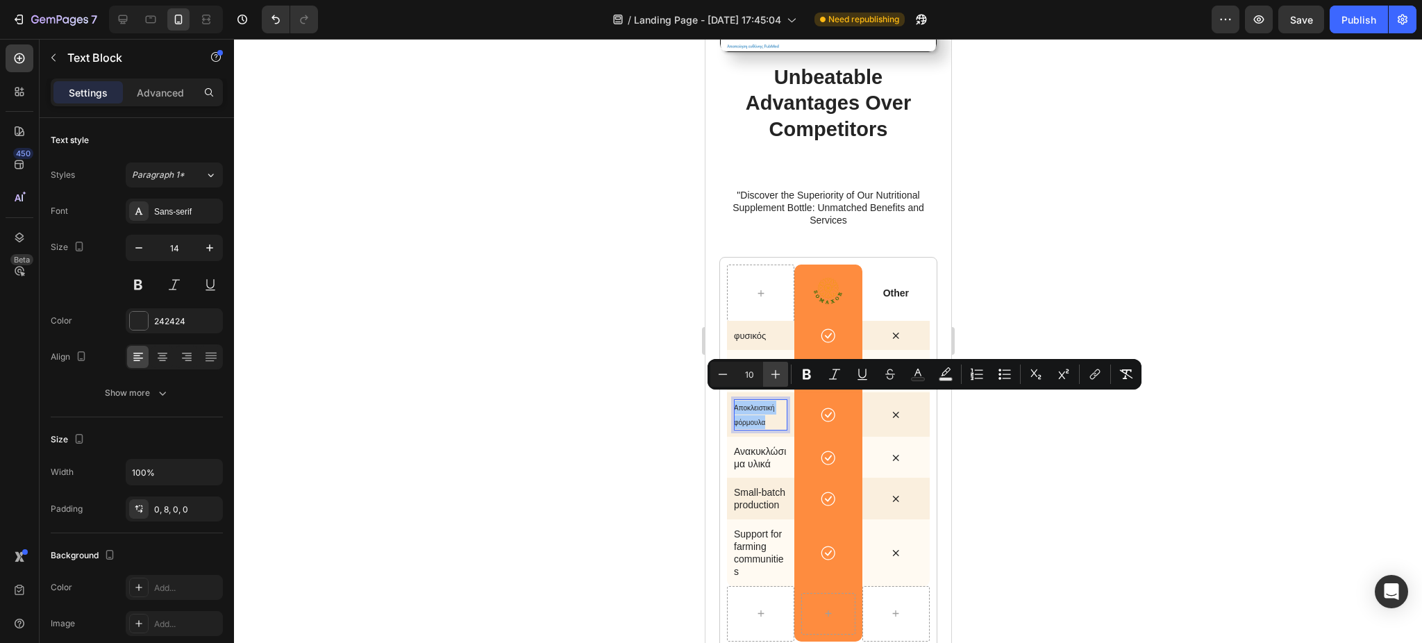
click at [779, 367] on icon "Editor contextual toolbar" at bounding box center [776, 374] width 14 height 14
click at [774, 374] on icon "Editor contextual toolbar" at bounding box center [776, 374] width 14 height 14
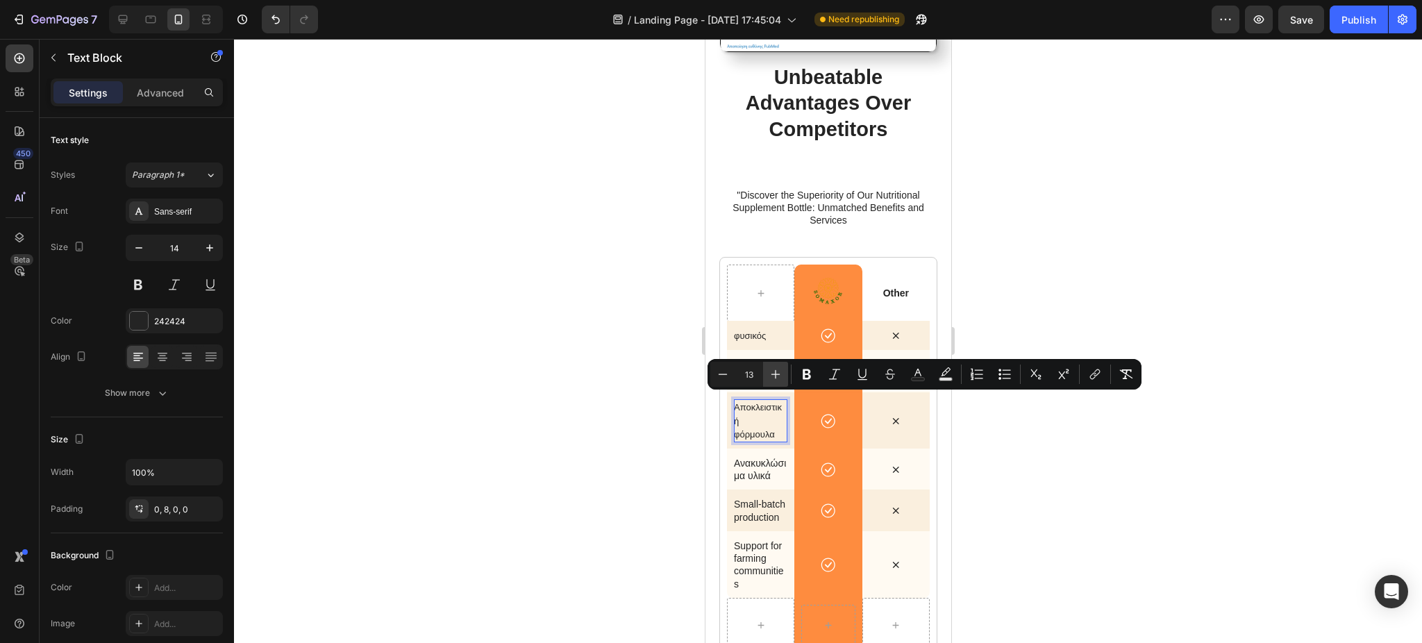
click at [774, 374] on icon "Editor contextual toolbar" at bounding box center [776, 374] width 14 height 14
click at [727, 374] on icon "Editor contextual toolbar" at bounding box center [723, 374] width 9 height 1
type input "12"
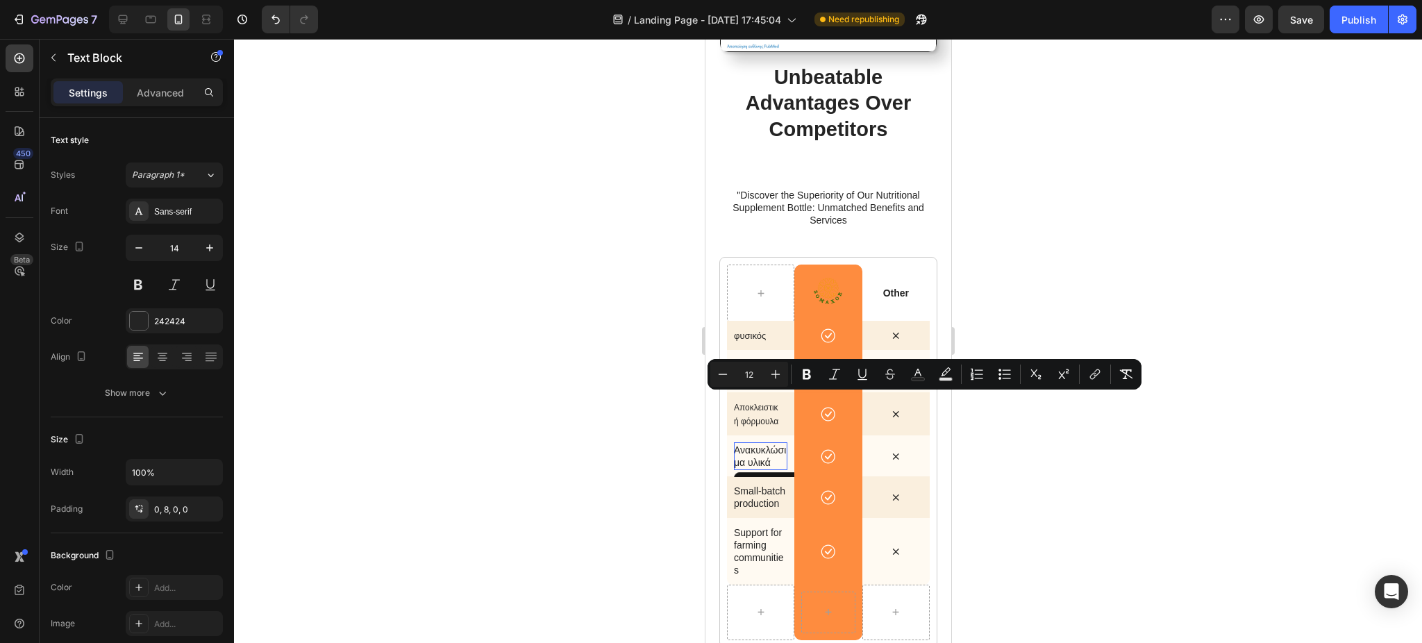
click at [751, 456] on p "Ανακυκλώσιμα υλικά" at bounding box center [759, 456] width 53 height 25
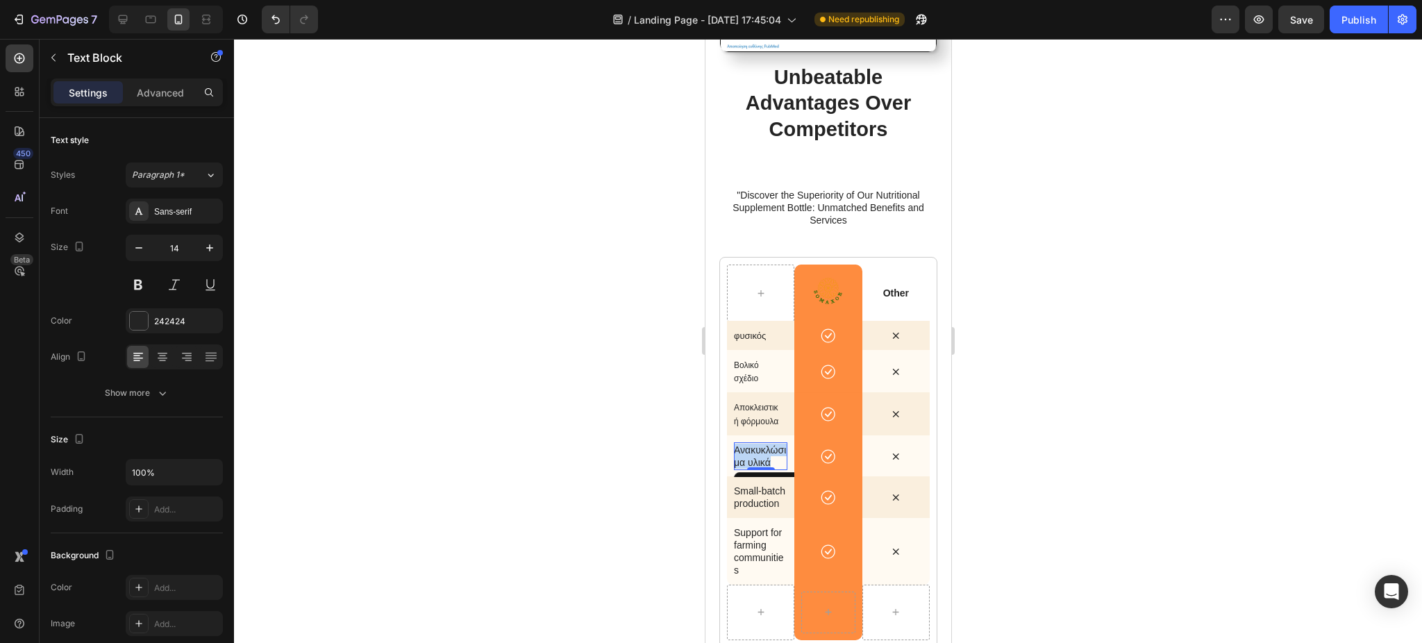
click at [751, 456] on p "Ανακυκλώσιμα υλικά" at bounding box center [759, 456] width 53 height 25
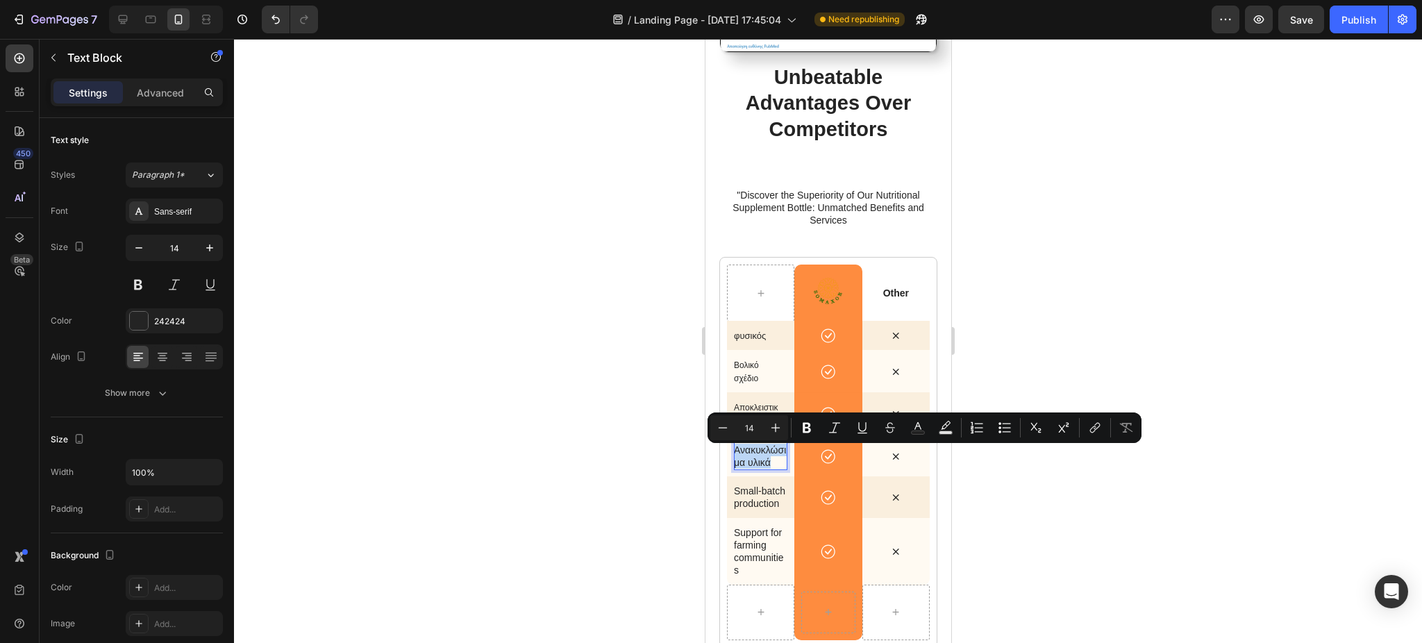
click at [751, 456] on p "Ανακυκλώσιμα υλικά" at bounding box center [759, 456] width 53 height 25
click at [724, 429] on icon "Editor contextual toolbar" at bounding box center [723, 428] width 14 height 14
type input "12"
click at [648, 433] on div at bounding box center [828, 341] width 1188 height 604
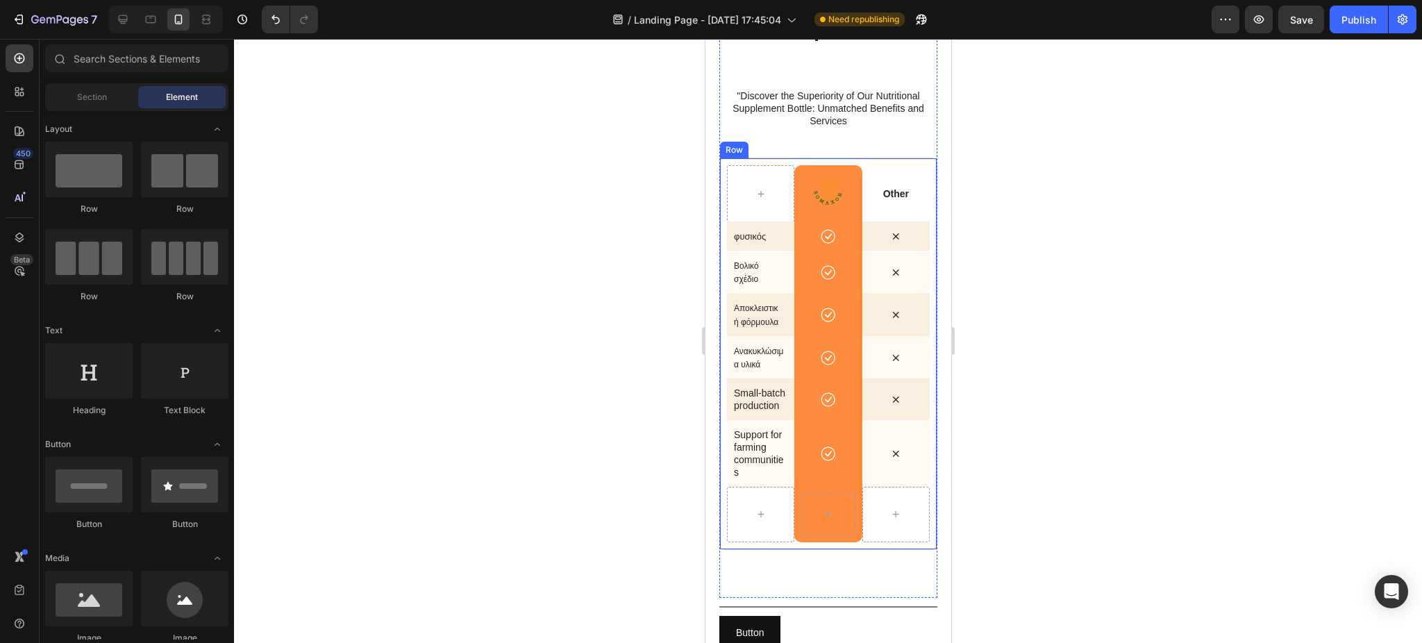
scroll to position [2292, 0]
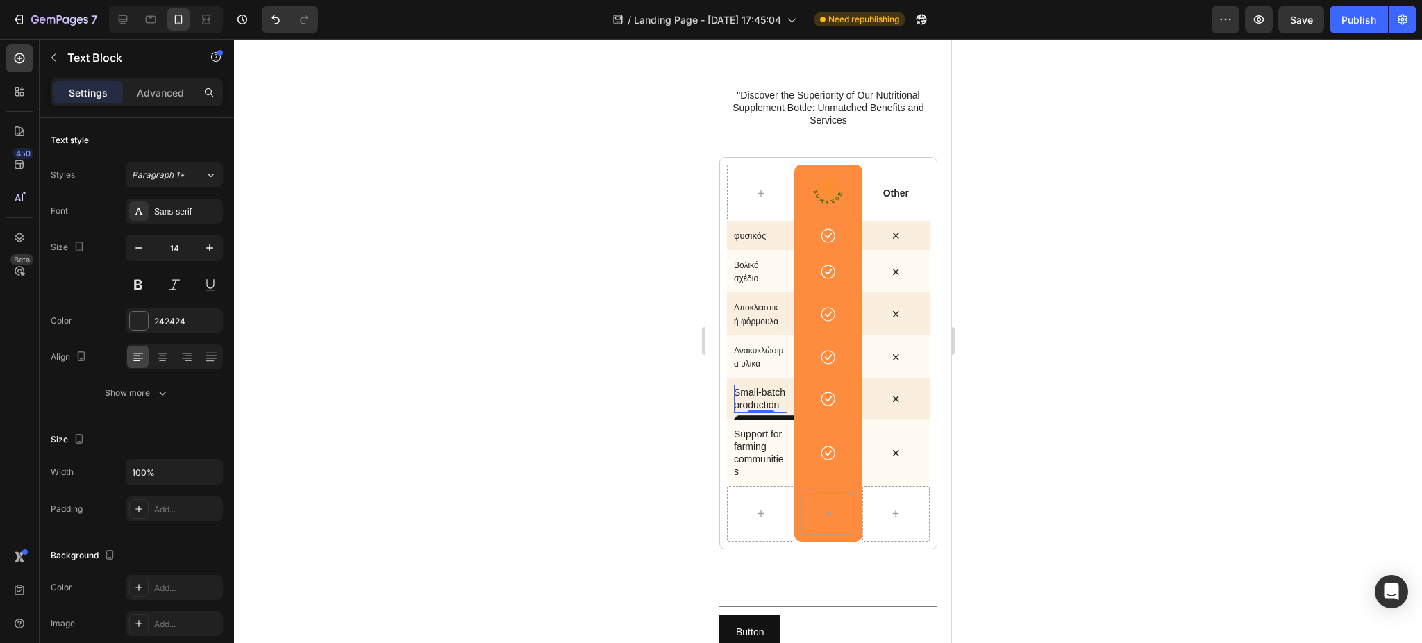
click at [758, 410] on p "Small-batch production" at bounding box center [759, 398] width 53 height 25
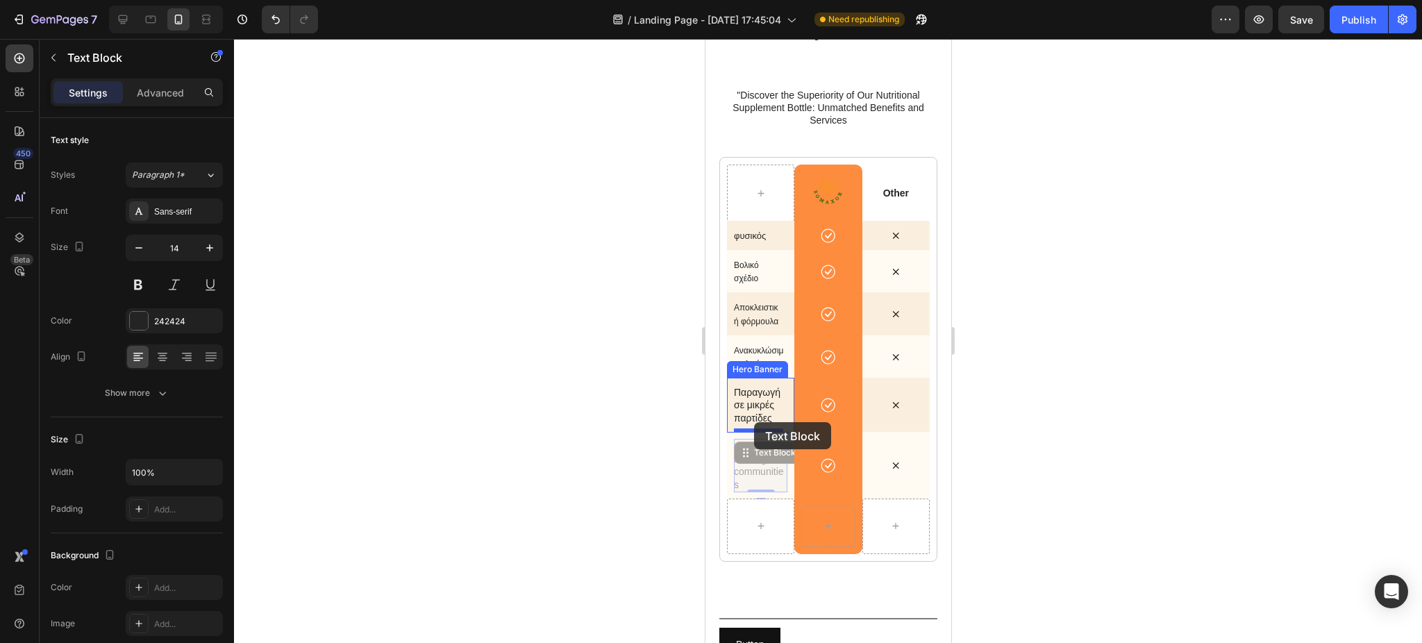
drag, startPoint x: 752, startPoint y: 449, endPoint x: 753, endPoint y: 418, distance: 30.6
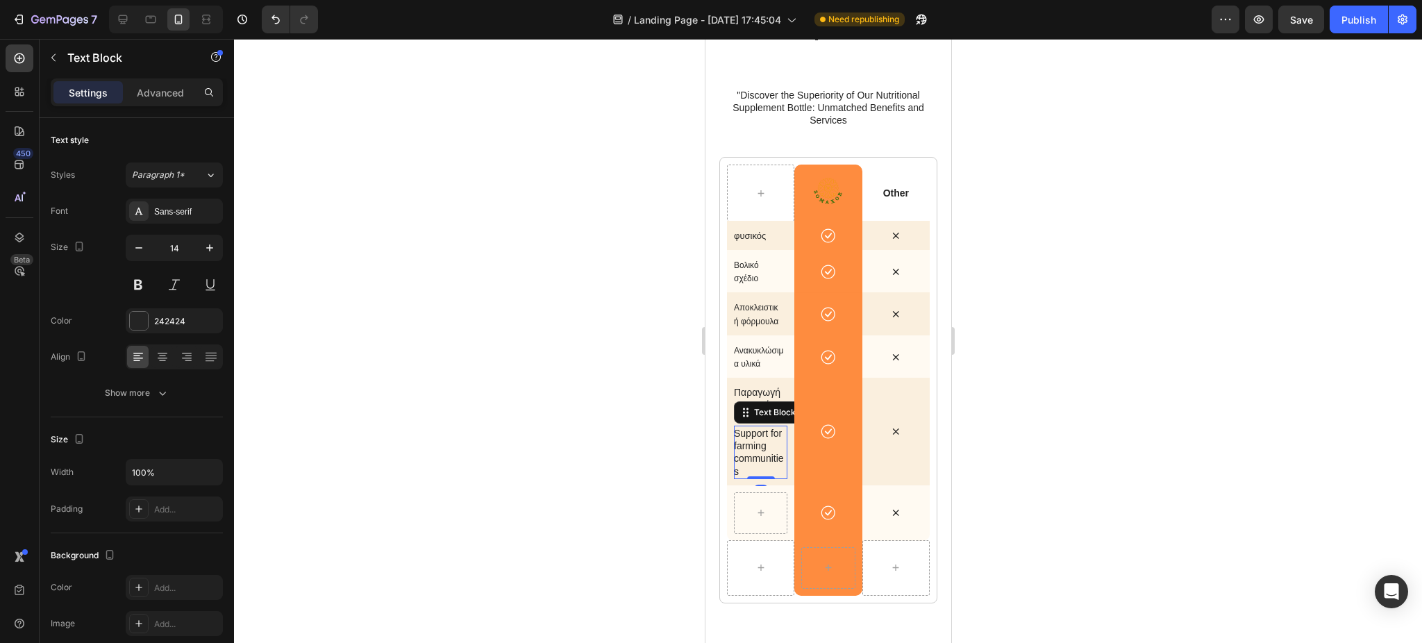
click at [619, 460] on div at bounding box center [828, 341] width 1188 height 604
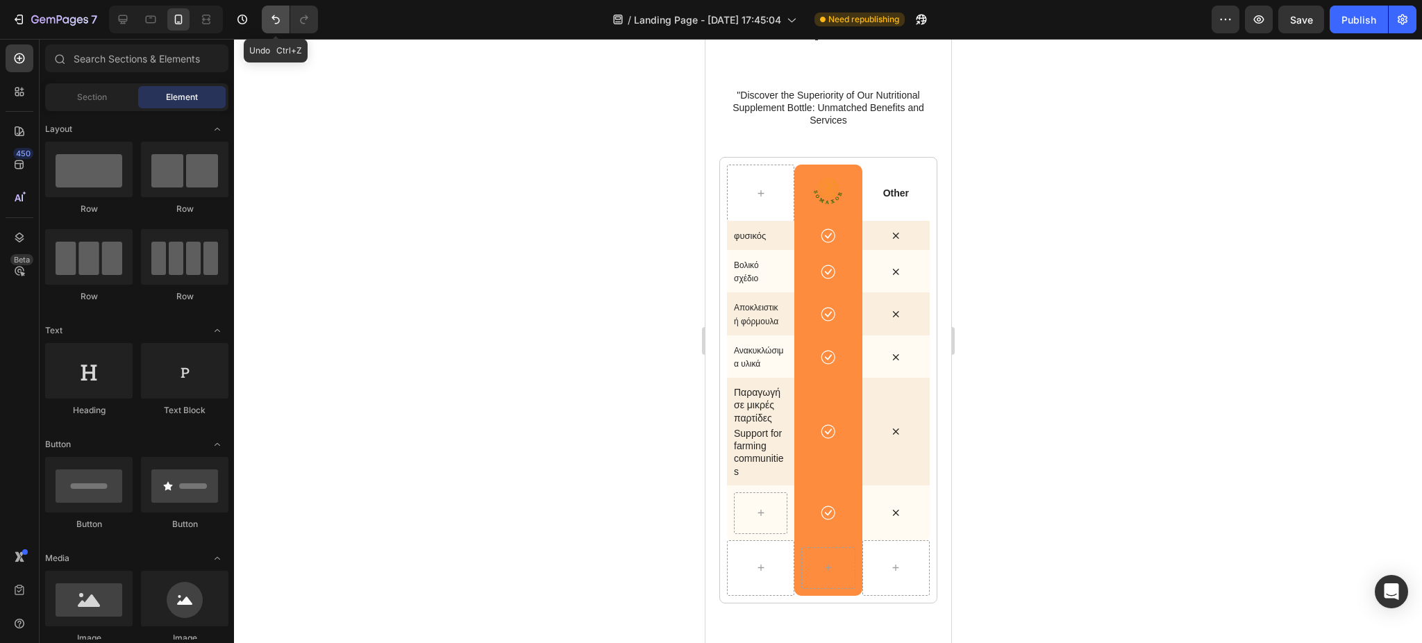
click at [272, 19] on icon "Undo/Redo" at bounding box center [276, 19] width 14 height 14
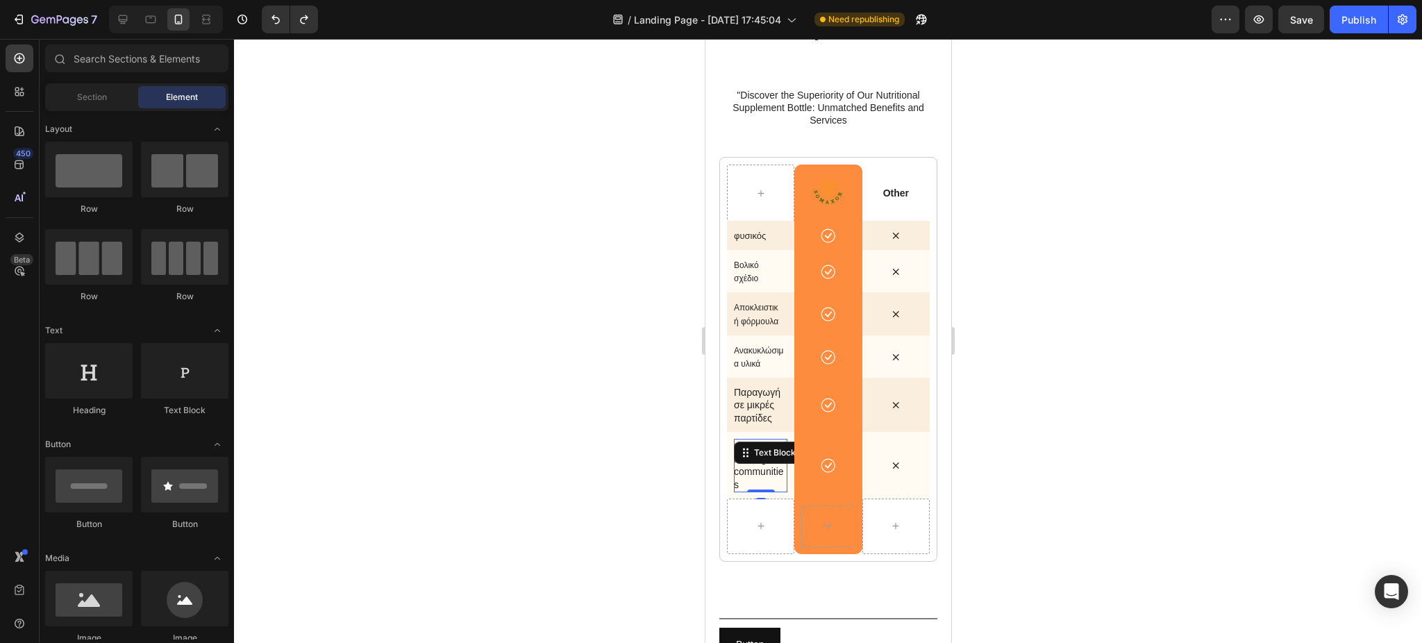
click at [754, 476] on p "Support for farming communities" at bounding box center [759, 465] width 53 height 51
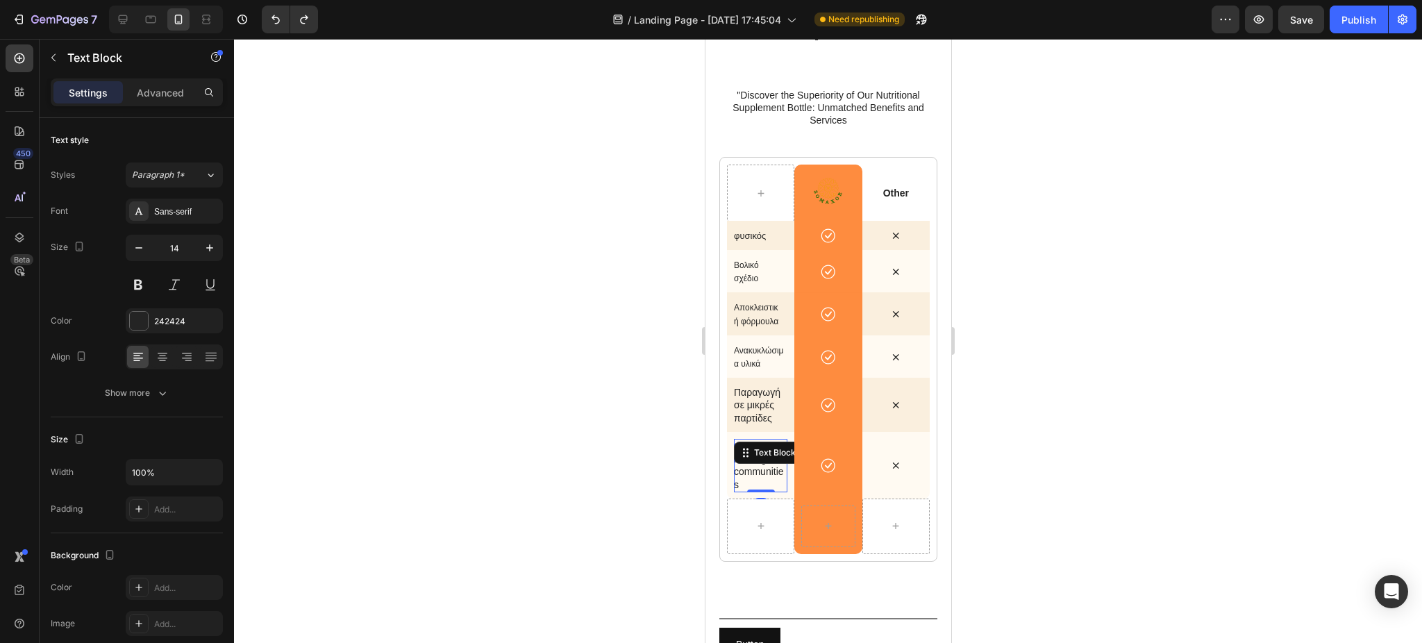
click at [754, 476] on p "Support for farming communities" at bounding box center [759, 465] width 53 height 51
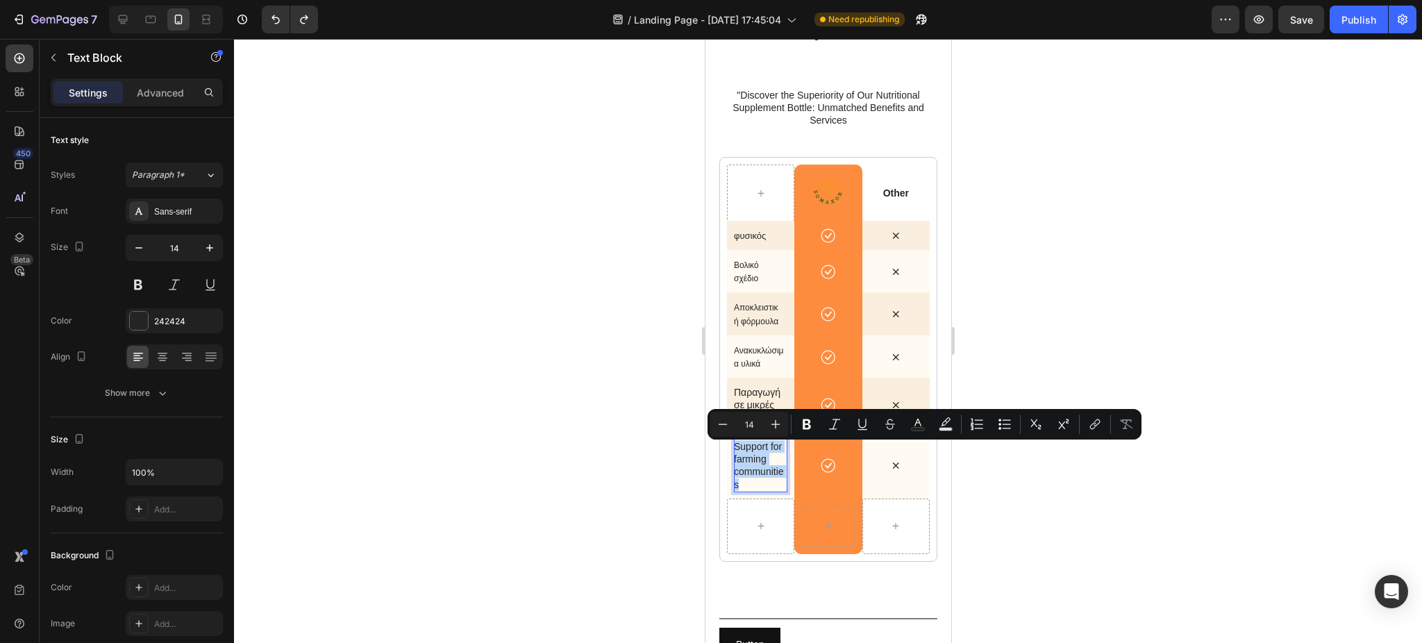
click at [754, 476] on p "Support for farming communities" at bounding box center [759, 465] width 53 height 51
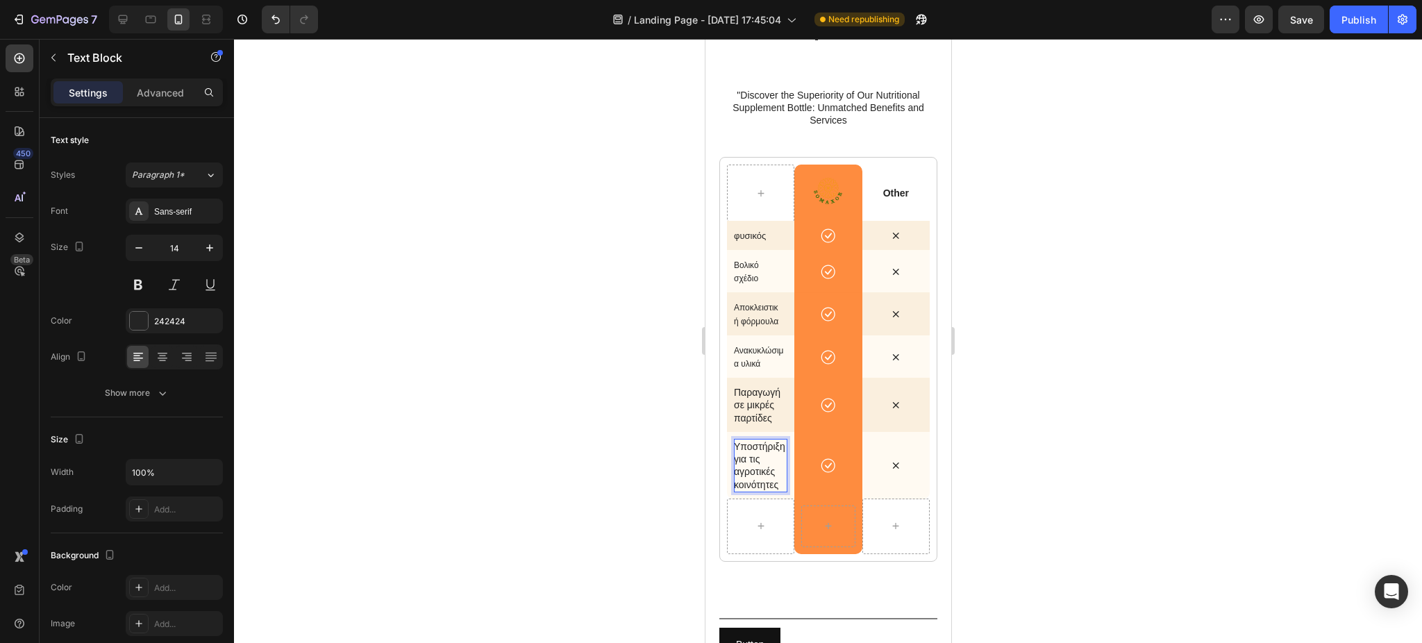
click at [742, 474] on p "Υποστήριξη για τις αγροτικές κοινότητες" at bounding box center [759, 465] width 53 height 51
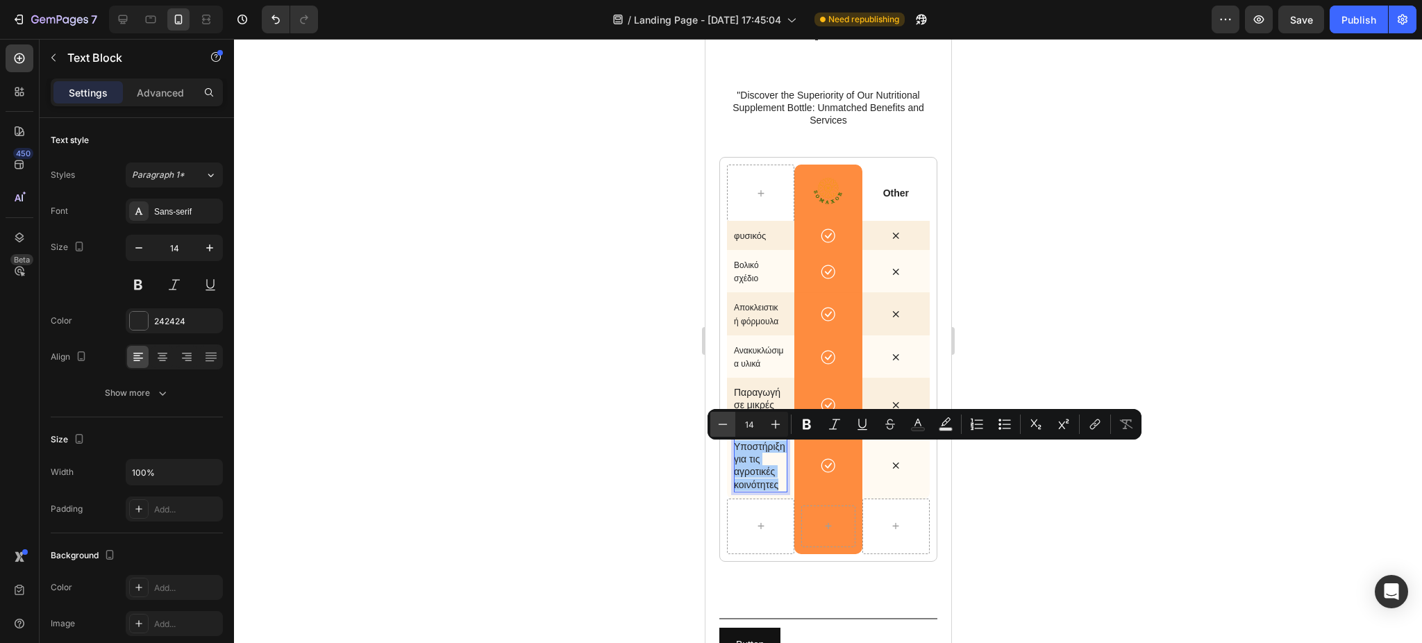
click at [724, 426] on icon "Editor contextual toolbar" at bounding box center [723, 424] width 14 height 14
type input "12"
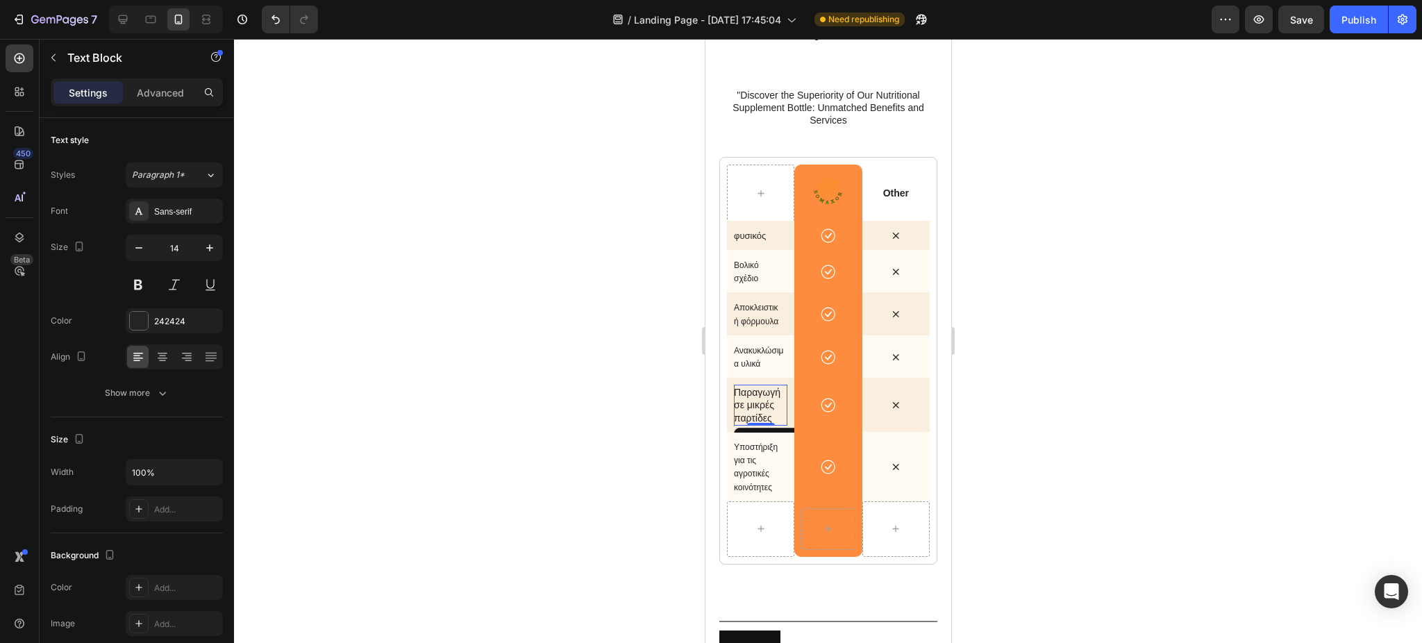
click at [754, 392] on p "Παραγωγή σε μικρές παρτίδες" at bounding box center [759, 405] width 53 height 38
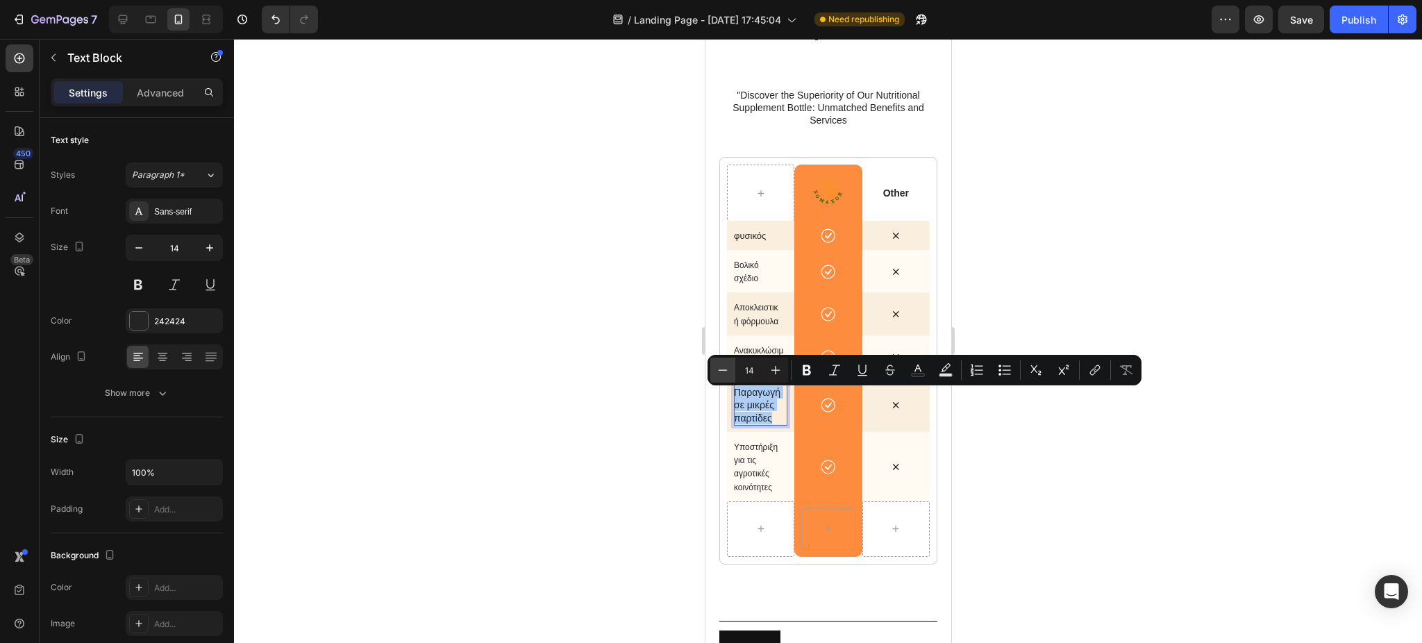
click at [723, 378] on button "Minus" at bounding box center [722, 370] width 25 height 25
type input "12"
click at [604, 373] on div at bounding box center [828, 341] width 1188 height 604
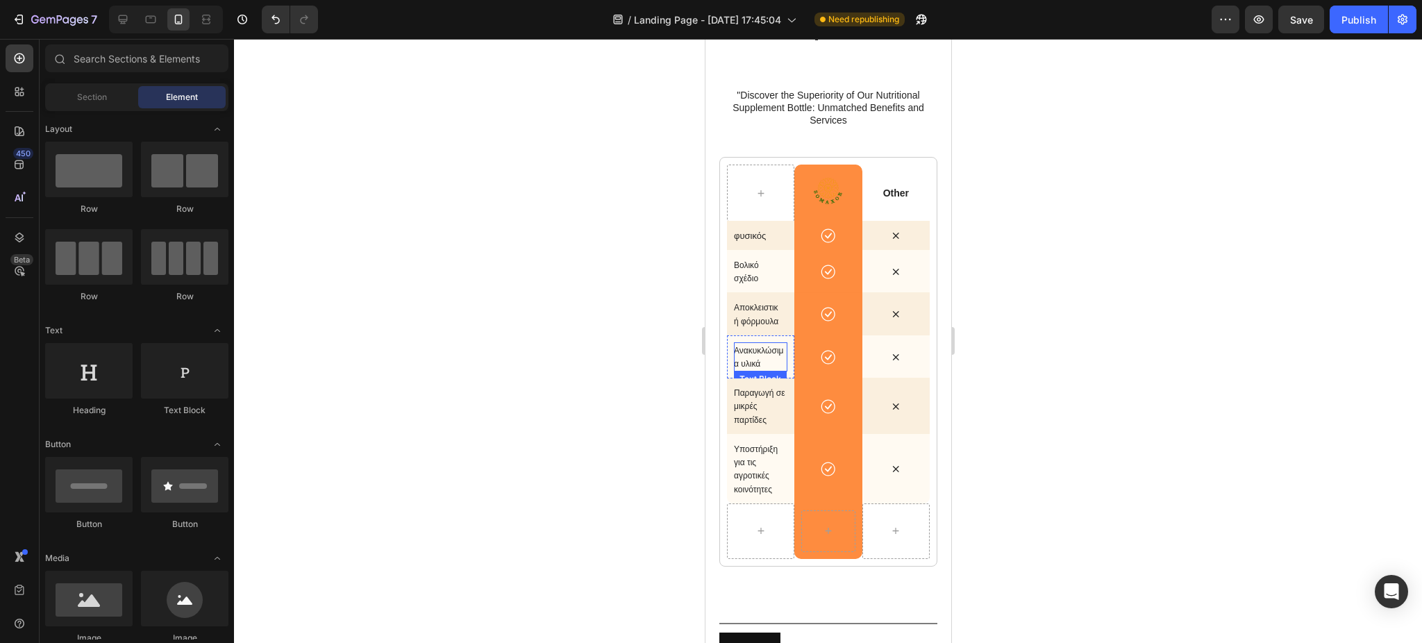
click at [753, 362] on p "Ανακυκλώσιμα υλικά" at bounding box center [759, 357] width 53 height 26
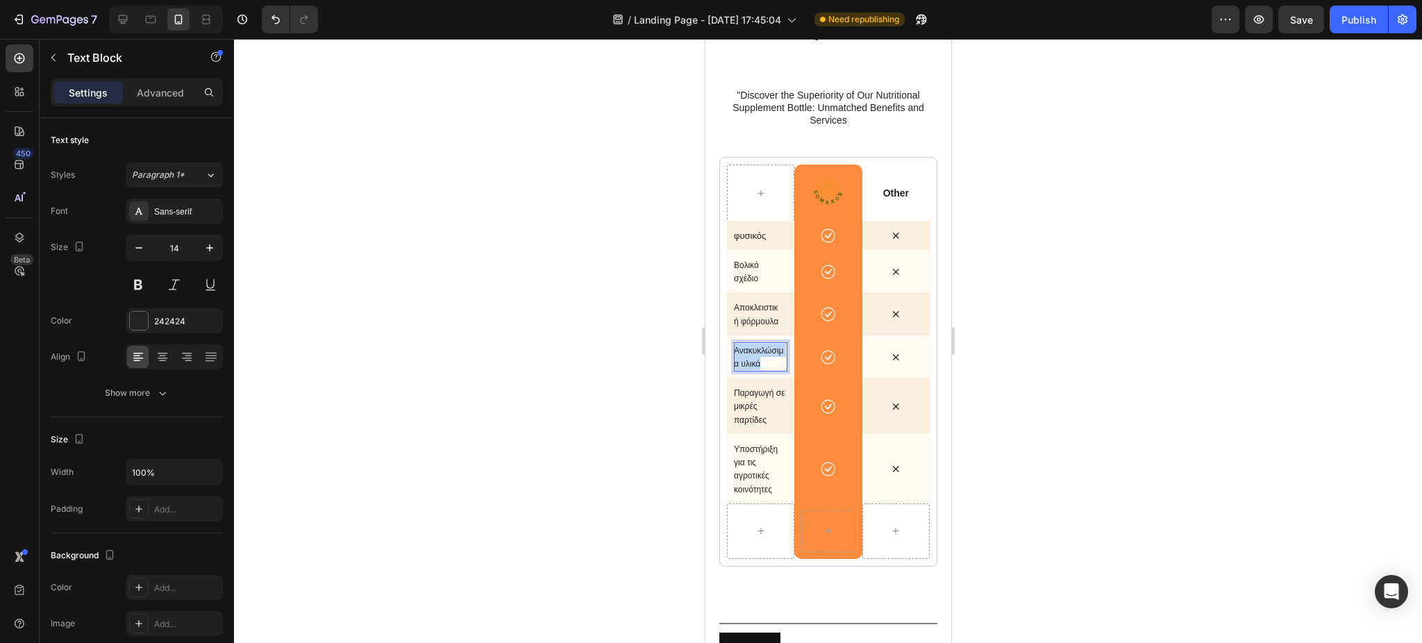
click at [753, 362] on p "Ανακυκλώσιμα υλικά" at bounding box center [759, 357] width 53 height 26
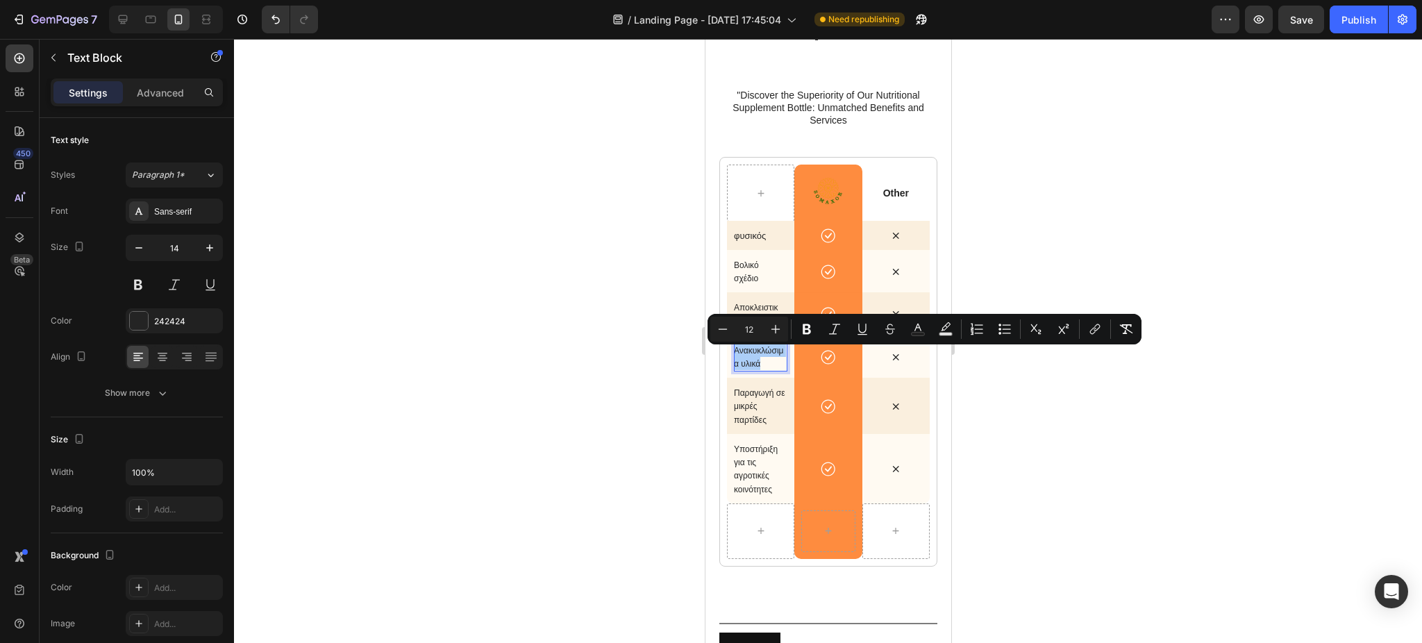
click at [629, 379] on div at bounding box center [828, 341] width 1188 height 604
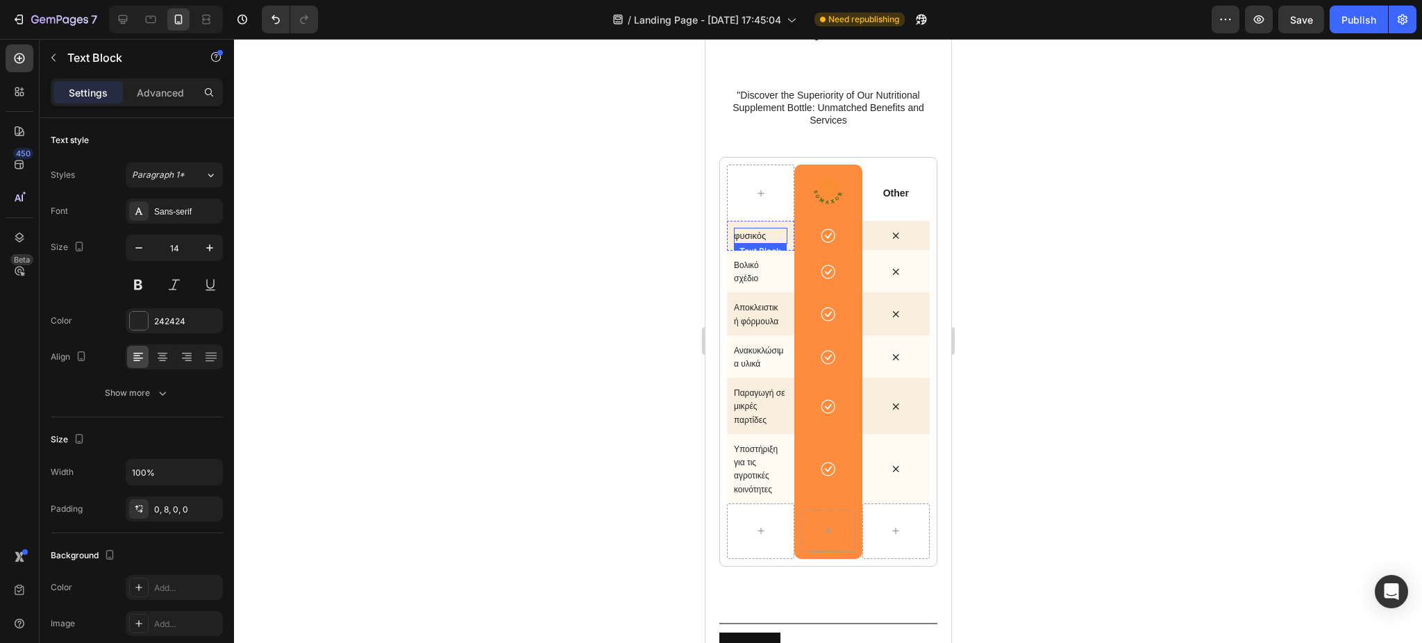
click at [751, 229] on p "φυσικός" at bounding box center [757, 235] width 48 height 13
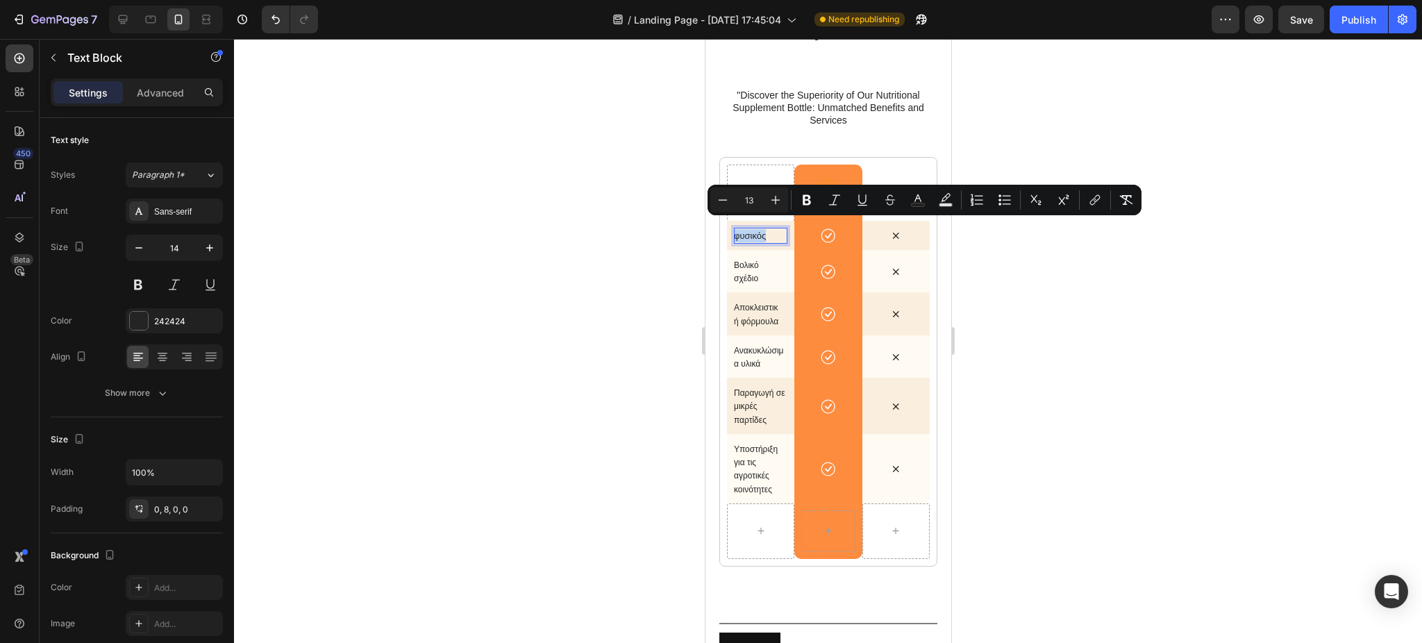
click at [751, 229] on p "φυσικός" at bounding box center [757, 235] width 48 height 13
